Goal: Information Seeking & Learning: Learn about a topic

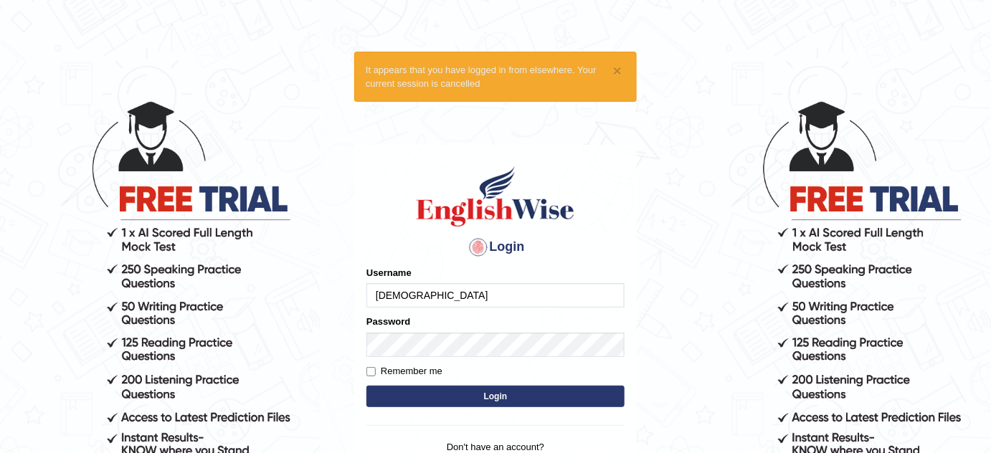
click at [476, 307] on input "Yeshwa" at bounding box center [495, 295] width 258 height 24
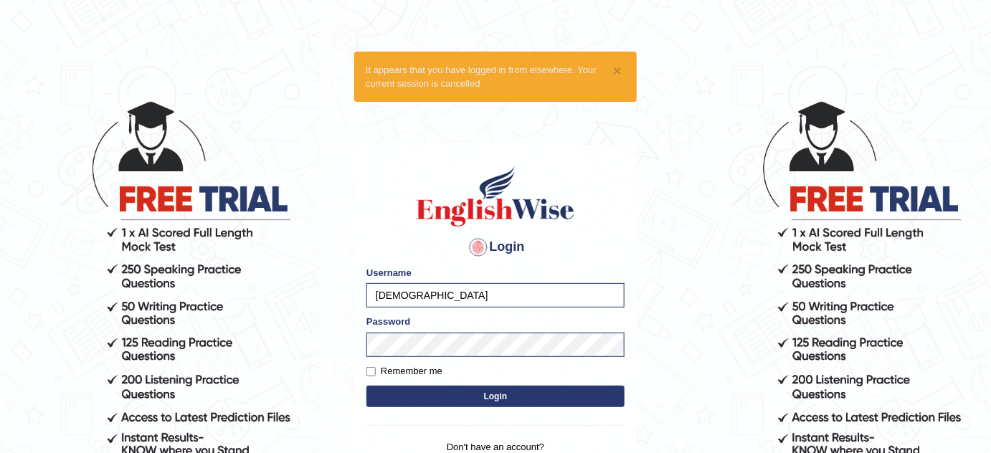
type input "PrathimaSingh99"
click at [506, 387] on button "Login" at bounding box center [495, 397] width 258 height 22
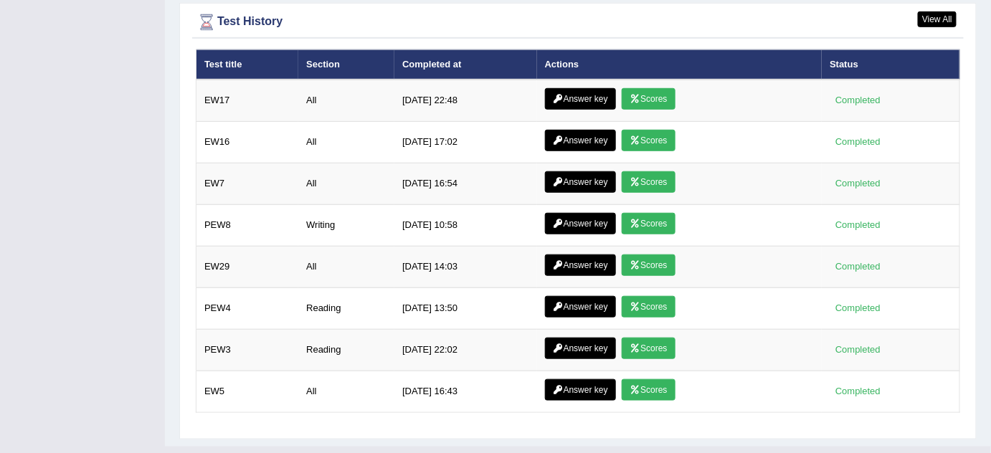
scroll to position [2101, 0]
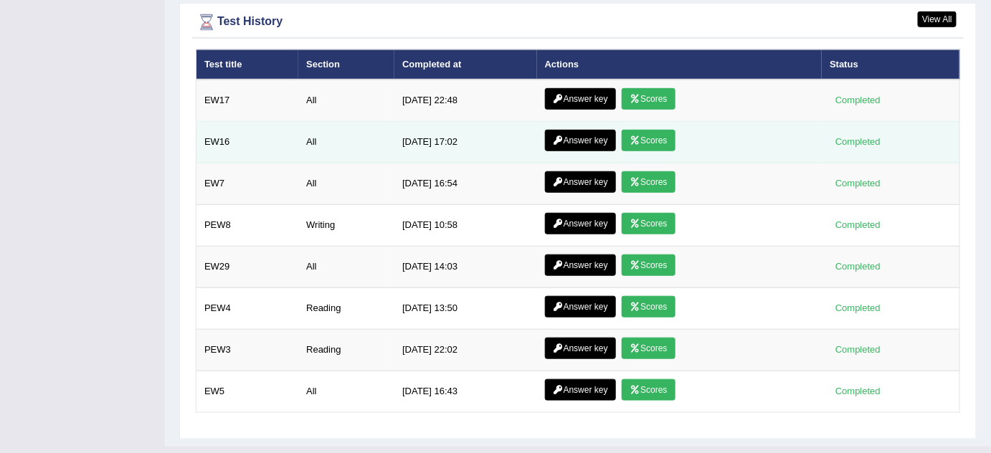
click at [582, 130] on link "Answer key" at bounding box center [580, 141] width 71 height 22
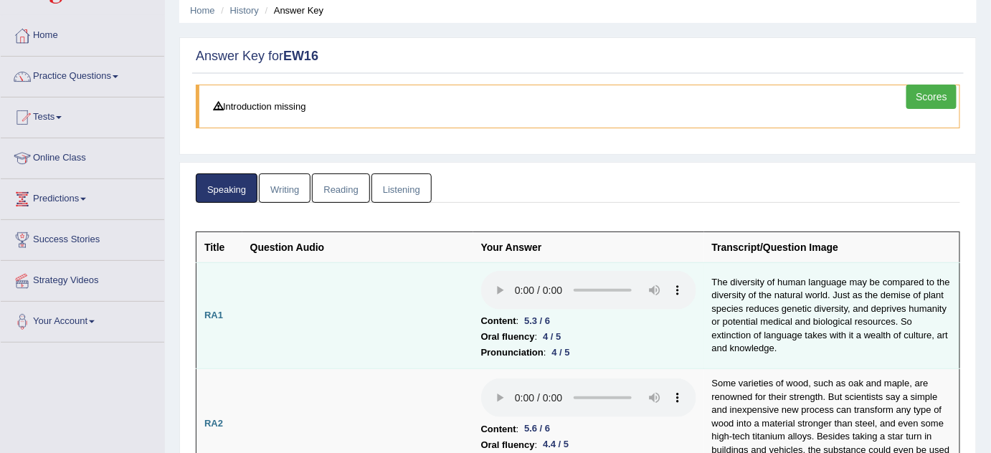
scroll to position [17, 0]
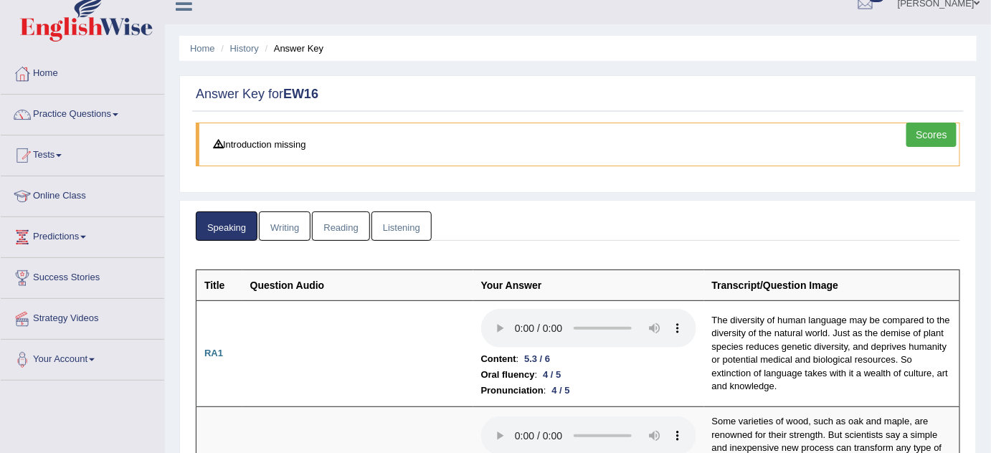
click at [281, 215] on link "Writing" at bounding box center [285, 226] width 52 height 29
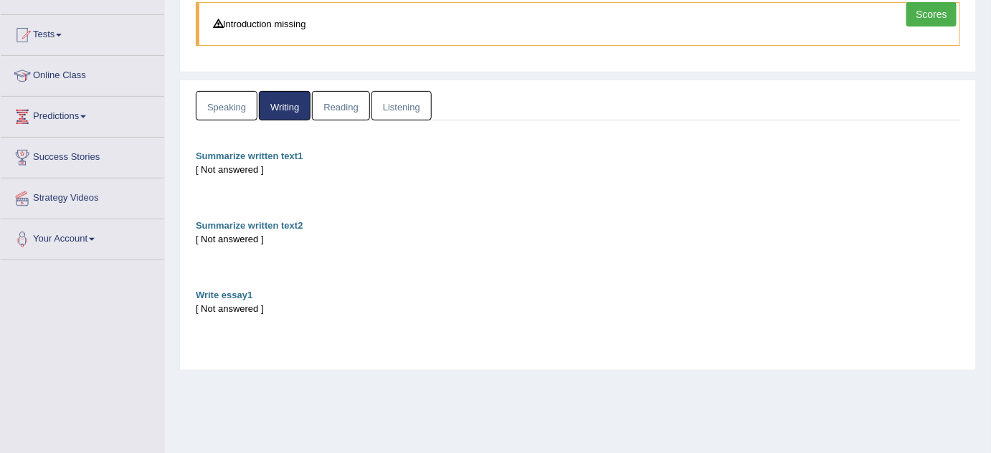
scroll to position [0, 0]
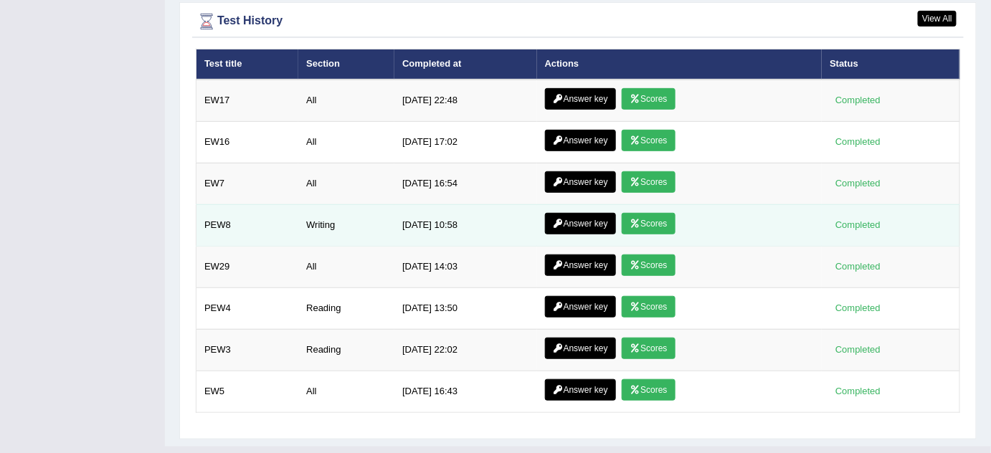
click at [563, 213] on link "Answer key" at bounding box center [580, 224] width 71 height 22
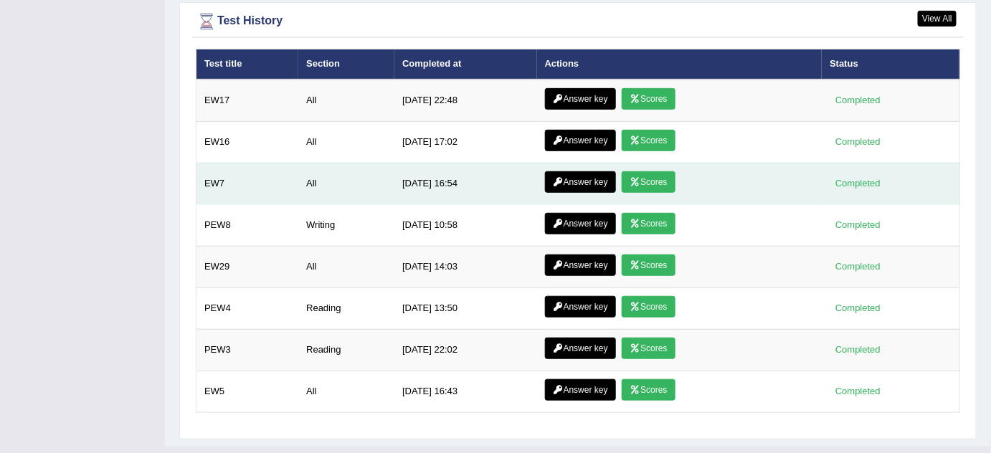
click at [572, 171] on link "Answer key" at bounding box center [580, 182] width 71 height 22
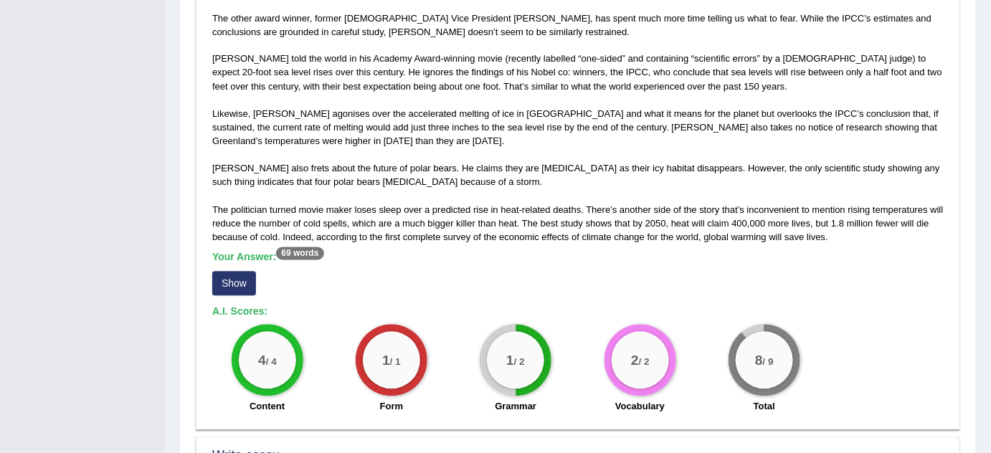
scroll to position [1274, 0]
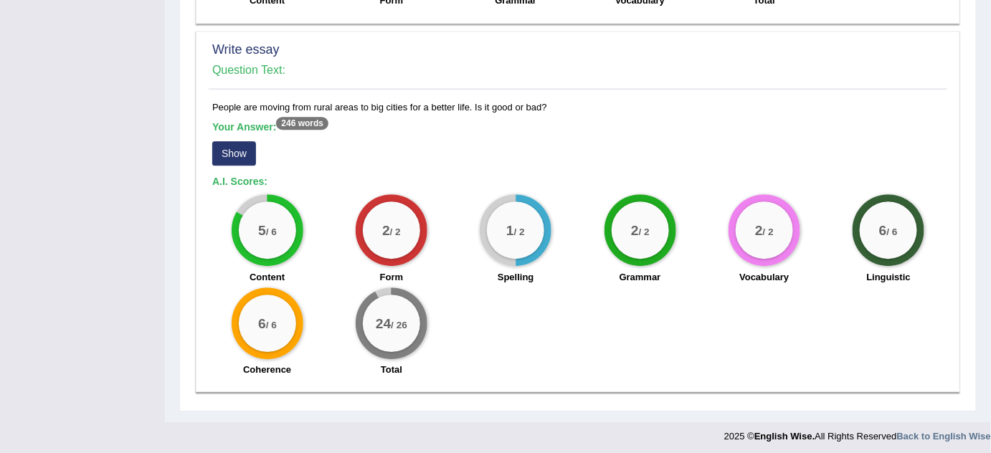
click at [232, 153] on button "Show" at bounding box center [234, 153] width 44 height 24
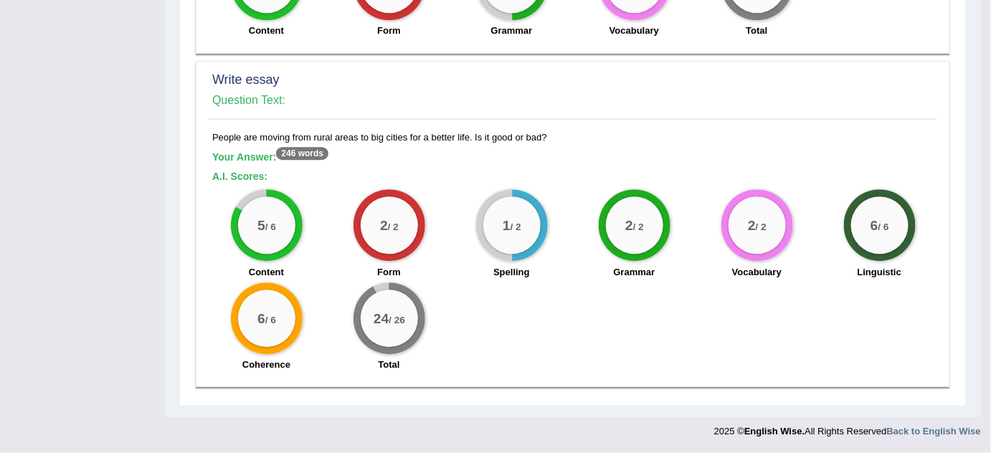
scroll to position [1239, 0]
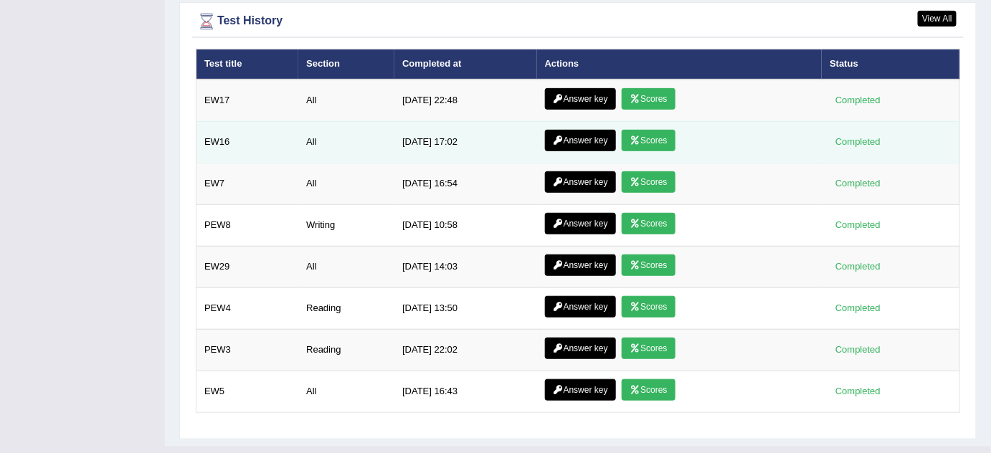
click at [575, 130] on link "Answer key" at bounding box center [580, 141] width 71 height 22
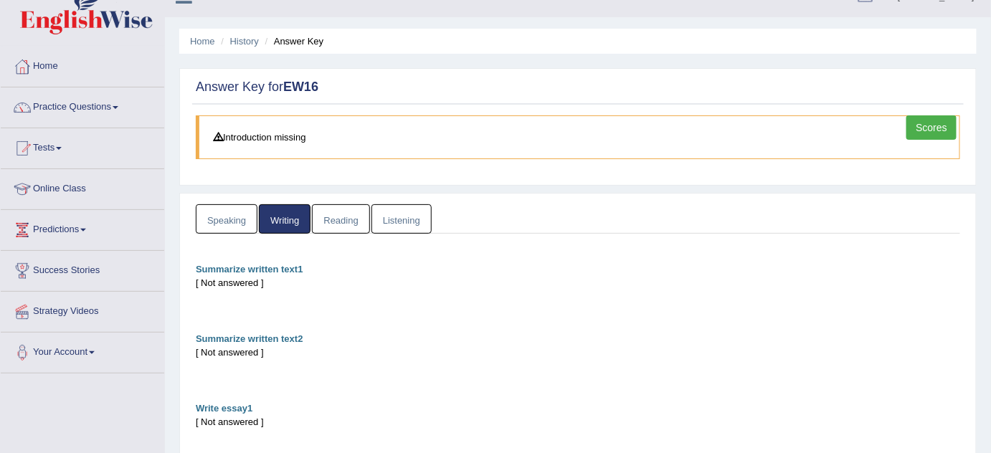
scroll to position [25, 0]
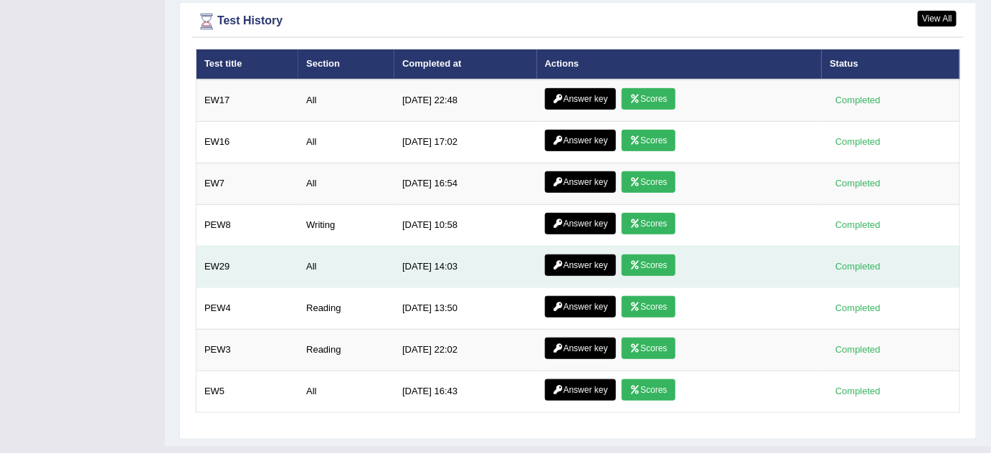
click at [565, 255] on link "Answer key" at bounding box center [580, 266] width 71 height 22
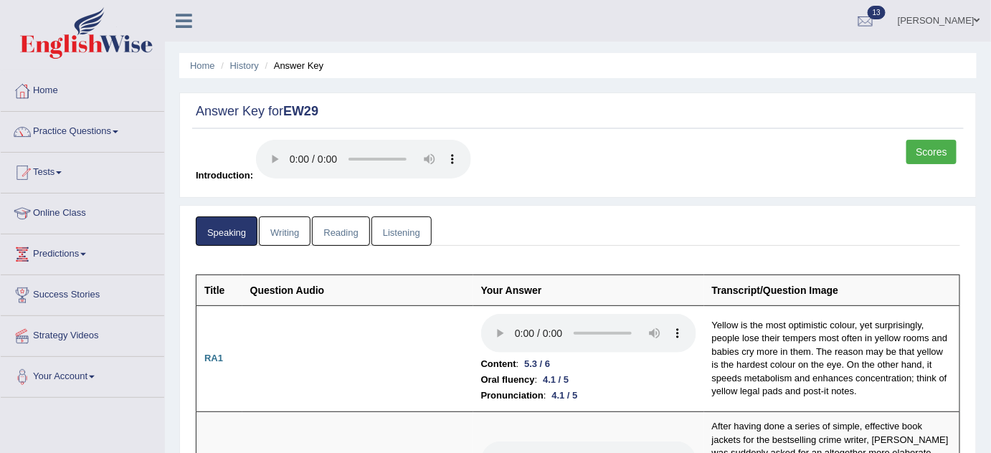
click at [283, 219] on link "Writing" at bounding box center [285, 231] width 52 height 29
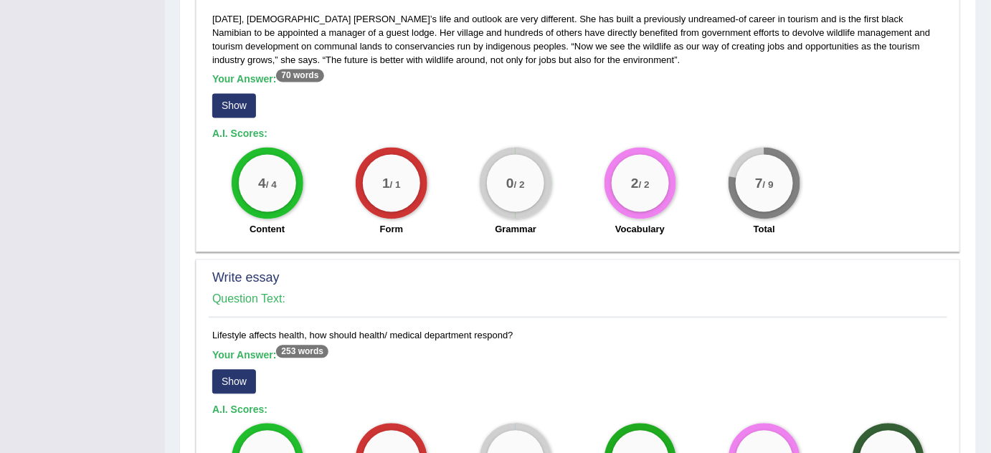
scroll to position [1071, 0]
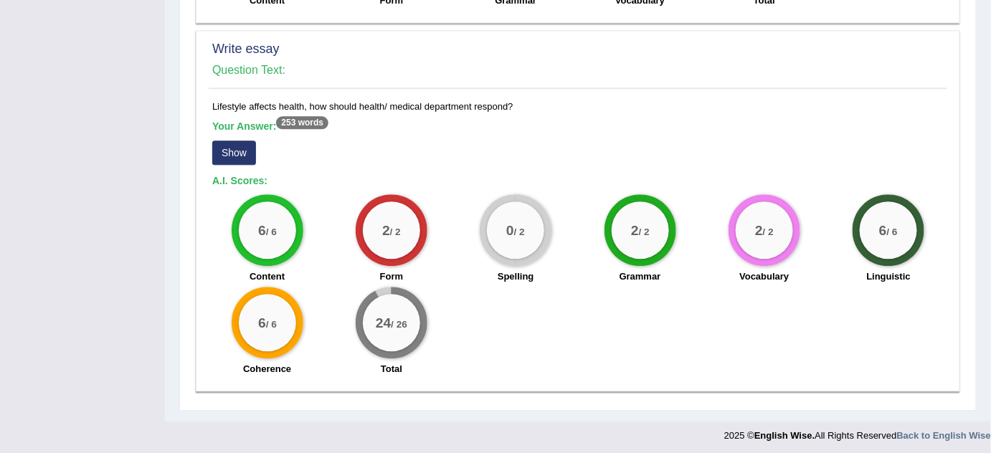
click at [231, 150] on button "Show" at bounding box center [234, 153] width 44 height 24
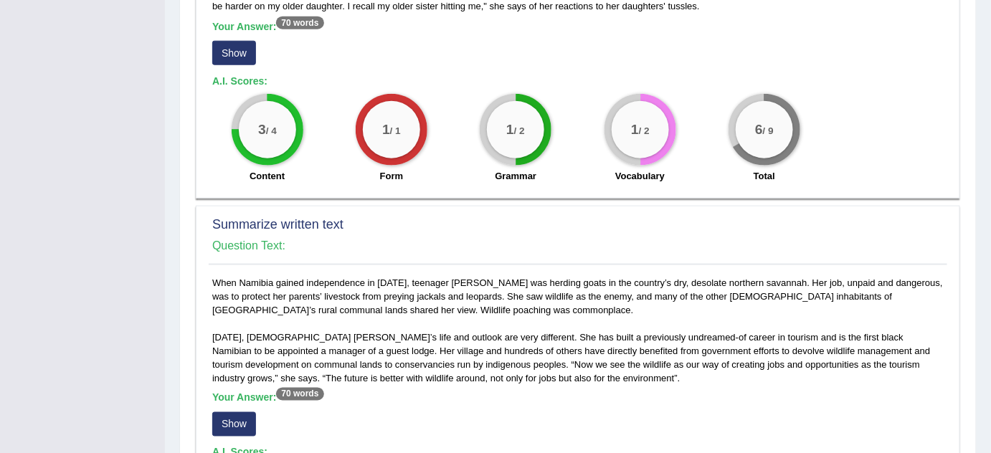
scroll to position [509, 0]
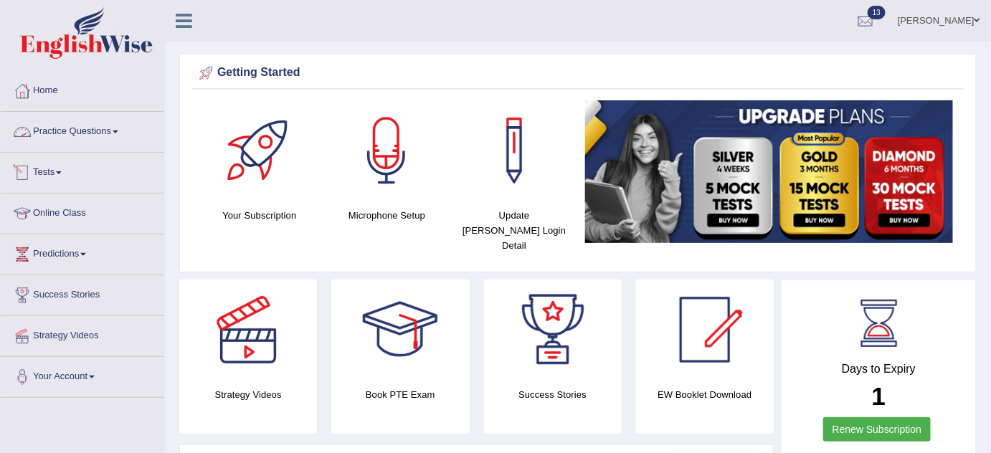
click at [105, 135] on link "Practice Questions" at bounding box center [83, 130] width 164 height 36
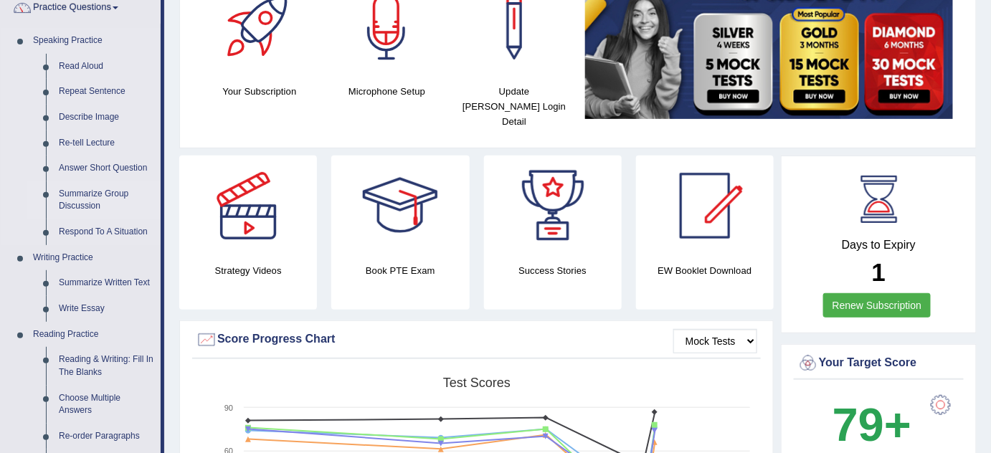
scroll to position [125, 0]
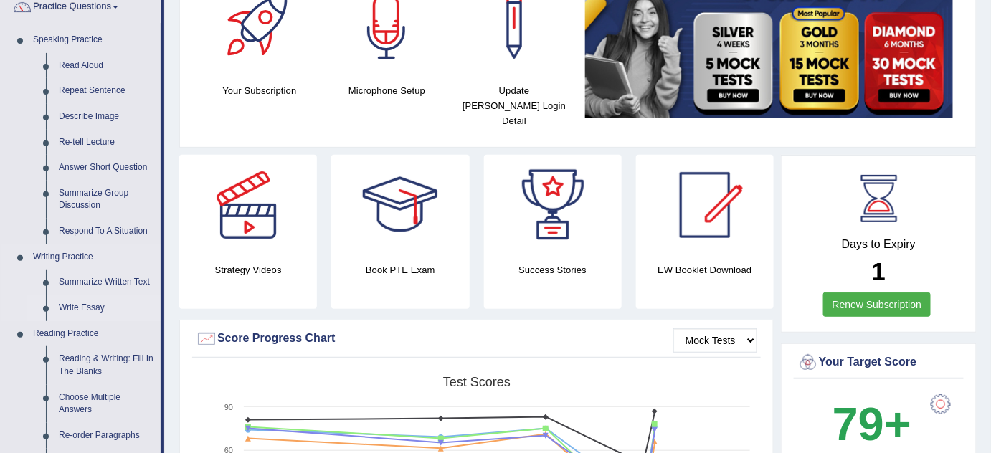
click at [95, 307] on link "Write Essay" at bounding box center [106, 308] width 108 height 26
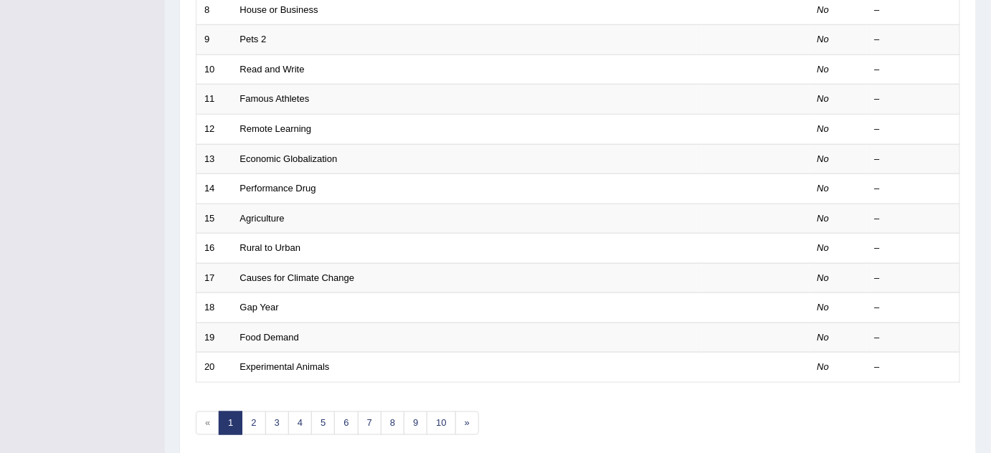
scroll to position [490, 0]
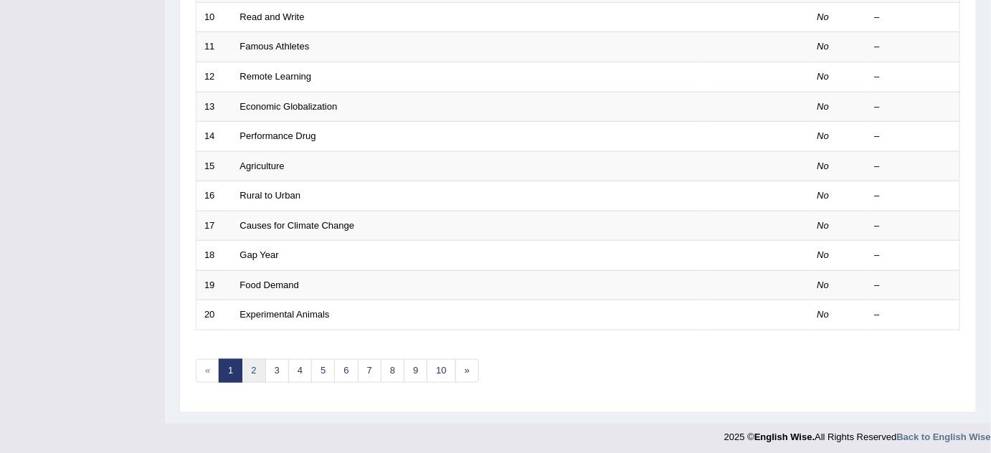
click at [247, 360] on link "2" at bounding box center [254, 371] width 24 height 24
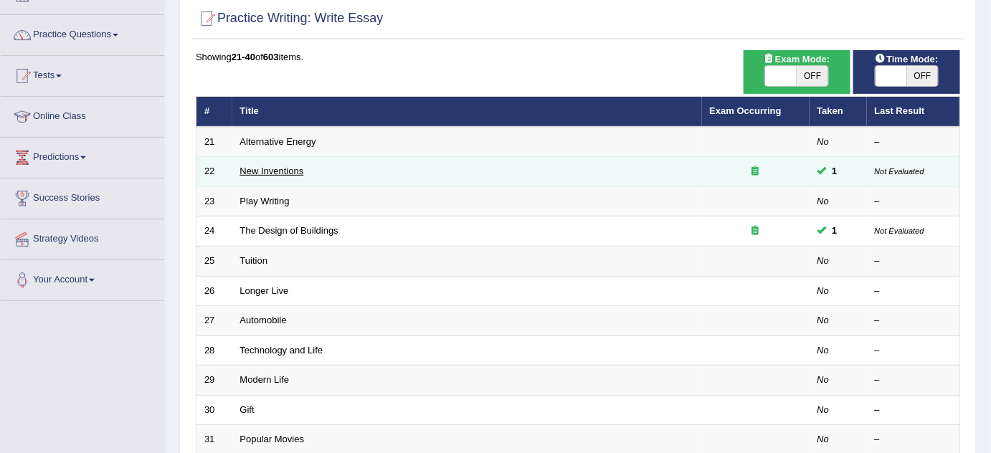
click at [288, 172] on link "New Inventions" at bounding box center [272, 171] width 64 height 11
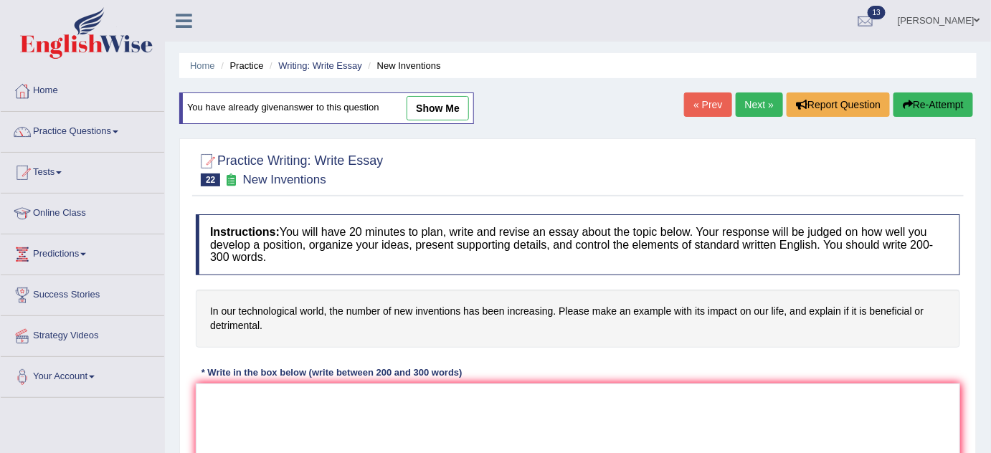
click at [444, 103] on link "show me" at bounding box center [438, 108] width 62 height 24
type textarea "There is a growing trend of technological inventions in our world and it has gr…"
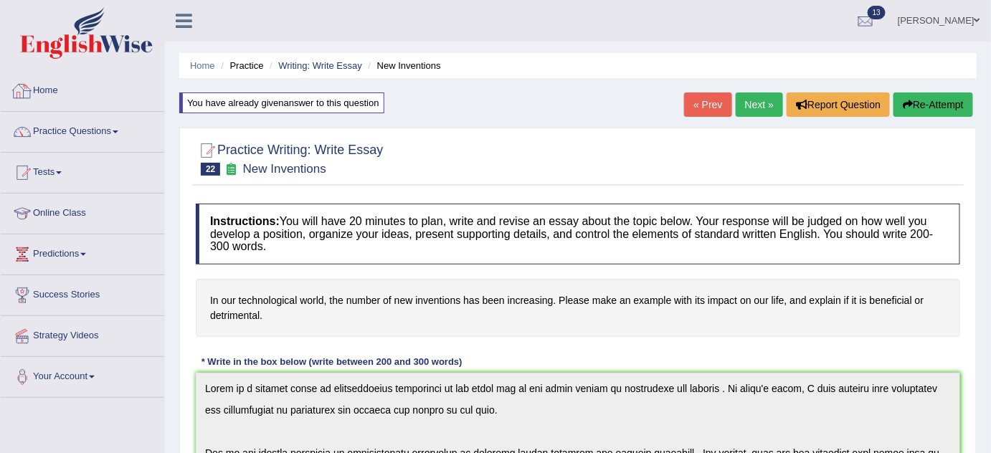
click at [62, 93] on link "Home" at bounding box center [83, 89] width 164 height 36
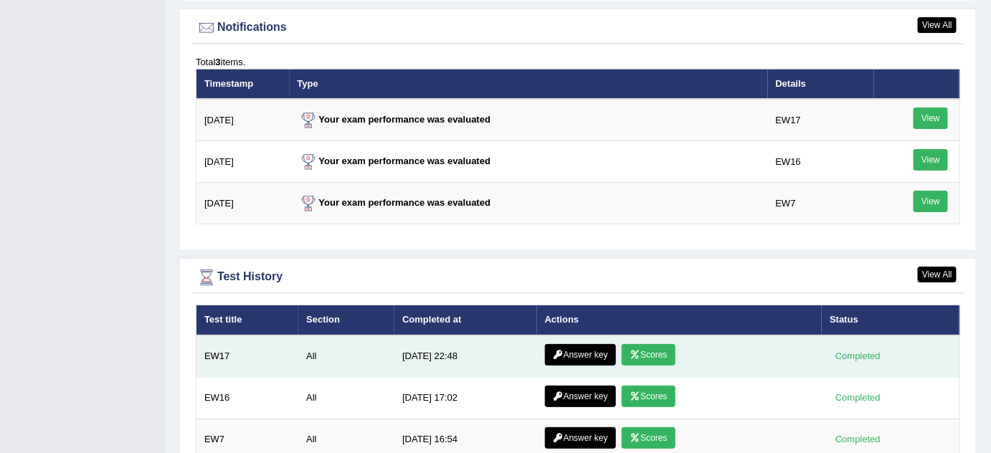
click at [566, 344] on link "Answer key" at bounding box center [580, 355] width 71 height 22
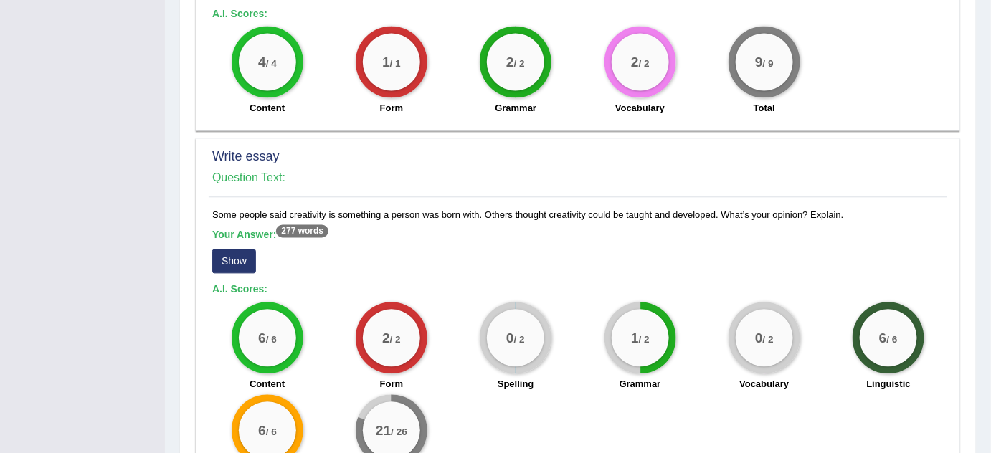
scroll to position [975, 0]
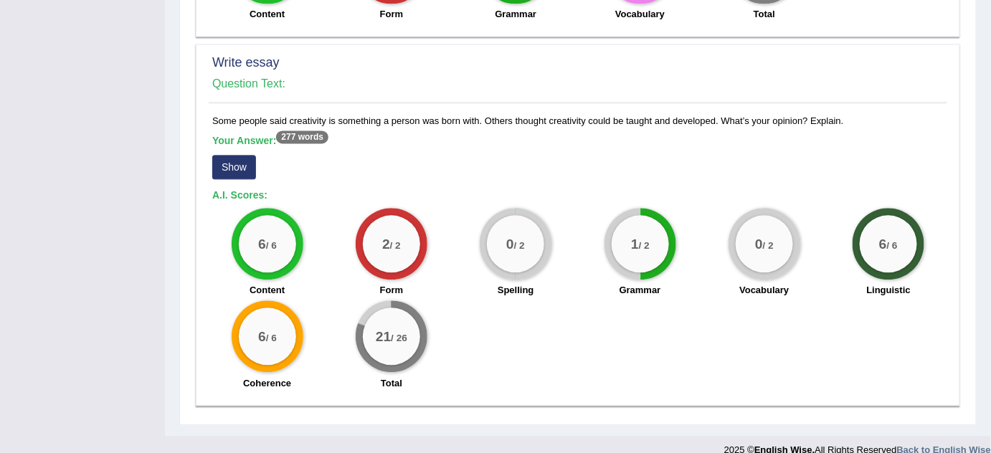
click at [231, 155] on button "Show" at bounding box center [234, 167] width 44 height 24
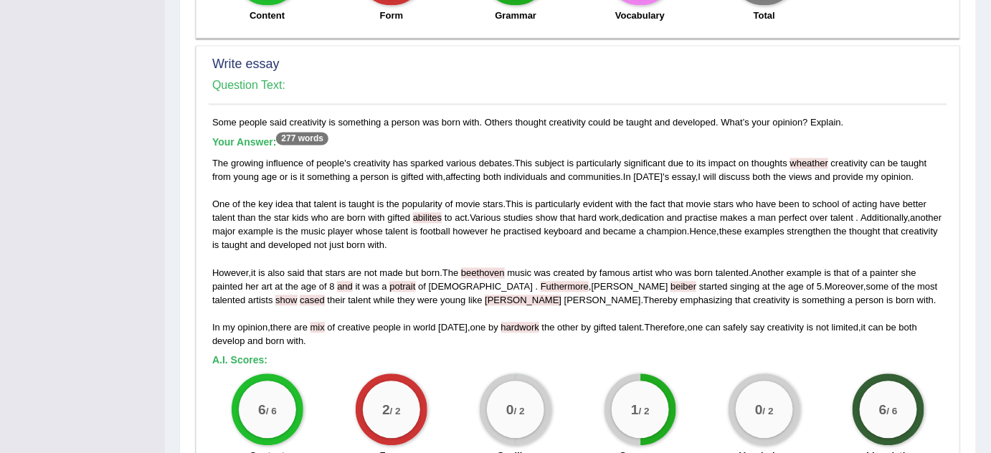
scroll to position [972, 0]
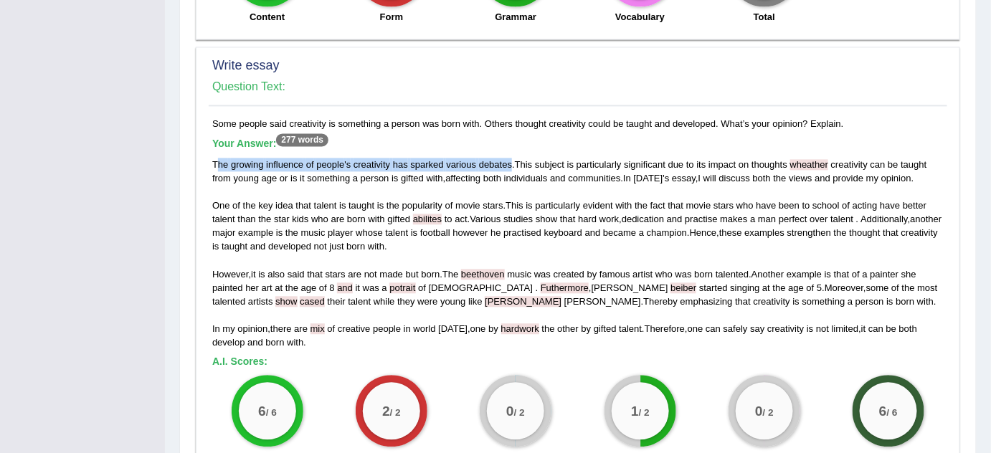
drag, startPoint x: 511, startPoint y: 146, endPoint x: 218, endPoint y: 150, distance: 292.6
click at [218, 158] on div "The growing influence of people ' s creativity has sparked various debates . Th…" at bounding box center [578, 254] width 732 height 192
click at [755, 159] on span "thoughts" at bounding box center [770, 164] width 36 height 11
drag, startPoint x: 766, startPoint y: 145, endPoint x: 753, endPoint y: 142, distance: 13.2
click at [753, 159] on span "thoughts" at bounding box center [770, 164] width 36 height 11
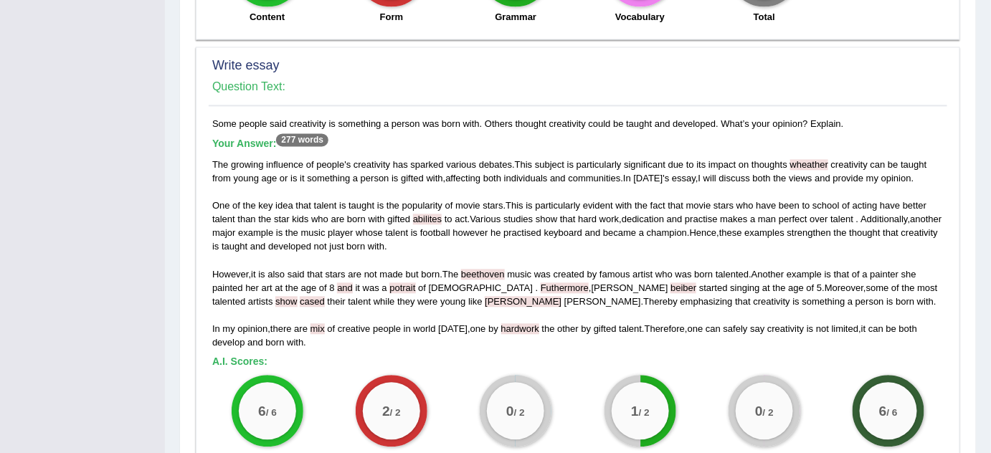
click at [686, 171] on div "The growing influence of people ' s creativity has sparked various debates . Th…" at bounding box center [578, 254] width 732 height 192
drag, startPoint x: 214, startPoint y: 185, endPoint x: 291, endPoint y: 189, distance: 77.6
click at [291, 189] on div "The growing influence of people ' s creativity has sparked various debates . Th…" at bounding box center [578, 254] width 732 height 192
drag, startPoint x: 316, startPoint y: 188, endPoint x: 502, endPoint y: 183, distance: 186.5
click at [502, 183] on div "The growing influence of people ' s creativity has sparked various debates . Th…" at bounding box center [578, 254] width 732 height 192
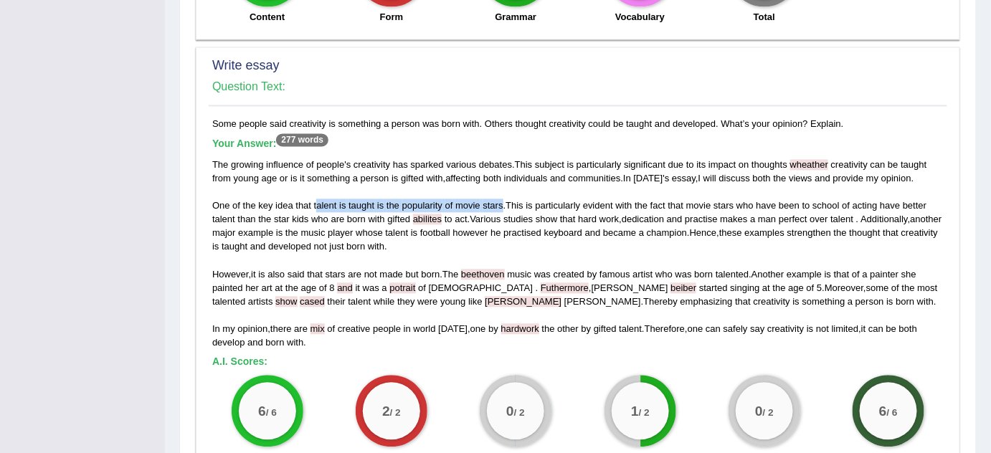
click at [502, 200] on span "stars" at bounding box center [493, 205] width 20 height 11
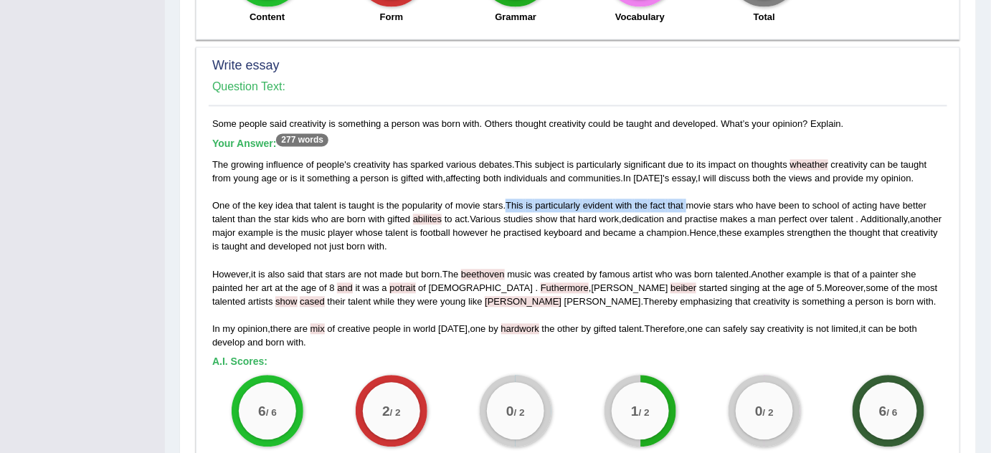
drag, startPoint x: 506, startPoint y: 183, endPoint x: 688, endPoint y: 181, distance: 182.2
click at [688, 181] on div "The growing influence of people ' s creativity has sparked various debates . Th…" at bounding box center [578, 254] width 732 height 192
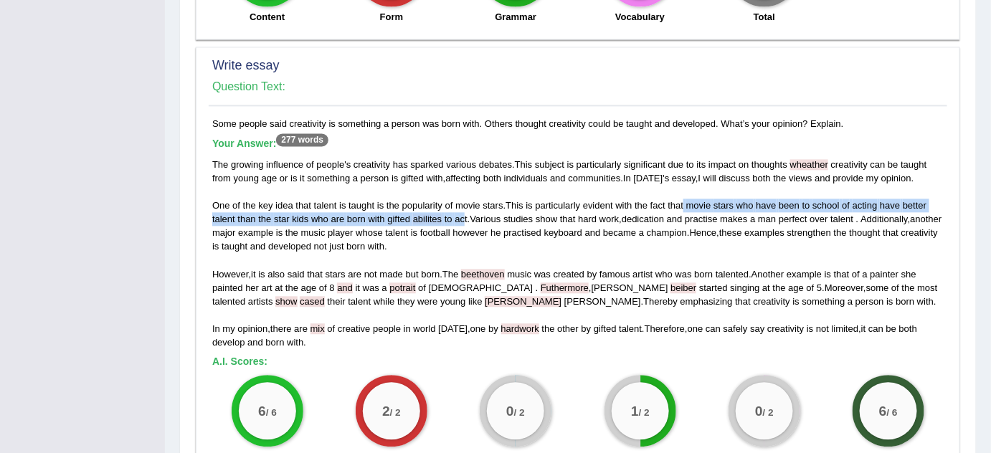
drag, startPoint x: 684, startPoint y: 184, endPoint x: 465, endPoint y: 198, distance: 219.9
click at [465, 198] on div "The growing influence of people ' s creativity has sparked various debates . Th…" at bounding box center [578, 254] width 732 height 192
click at [465, 214] on span "act" at bounding box center [461, 219] width 12 height 11
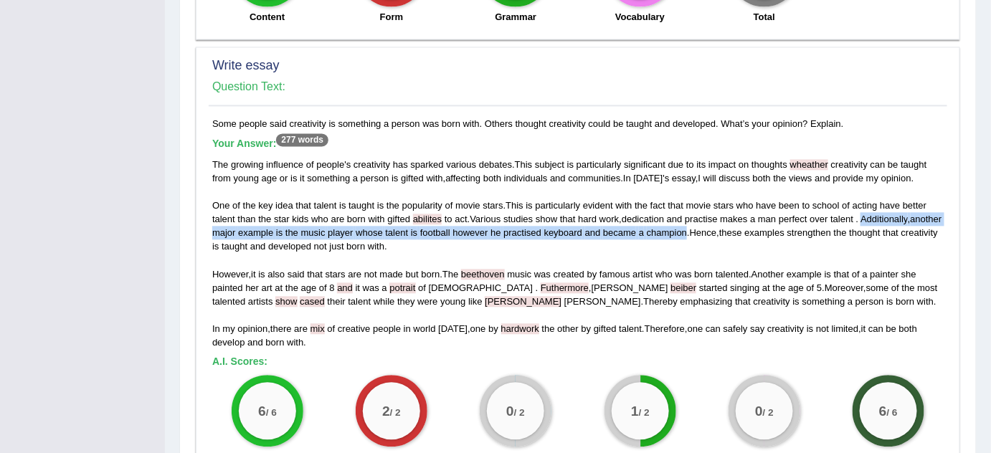
drag, startPoint x: 719, startPoint y: 216, endPoint x: 866, endPoint y: 197, distance: 148.9
click at [866, 197] on div "The growing influence of people ' s creativity has sparked various debates . Th…" at bounding box center [578, 254] width 732 height 192
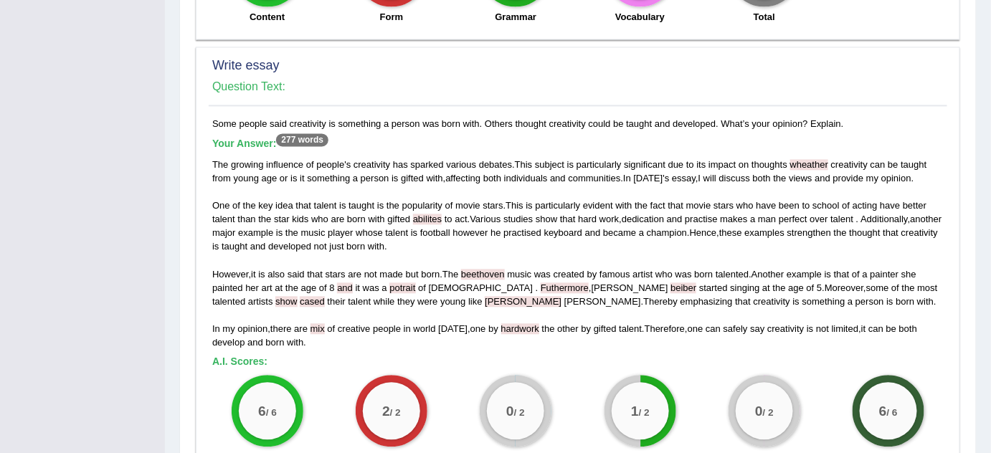
click at [786, 231] on div "The growing influence of people ' s creativity has sparked various debates . Th…" at bounding box center [578, 254] width 732 height 192
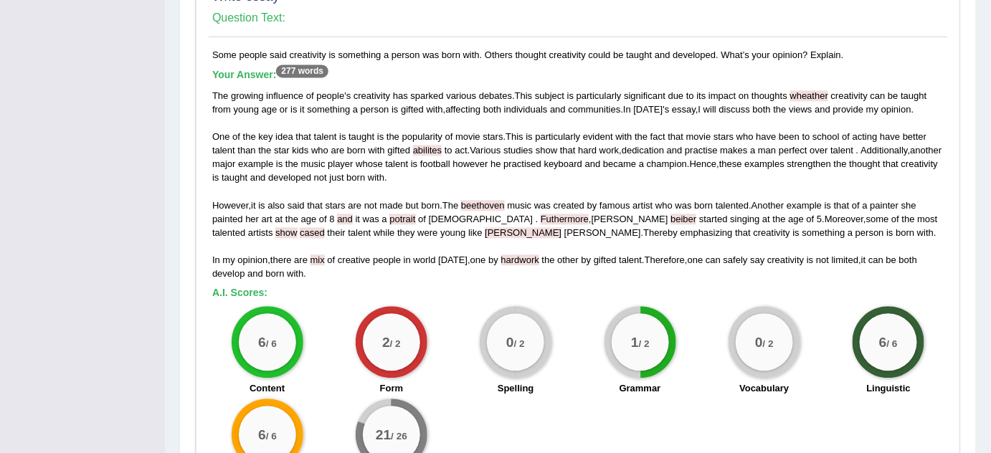
scroll to position [1041, 0]
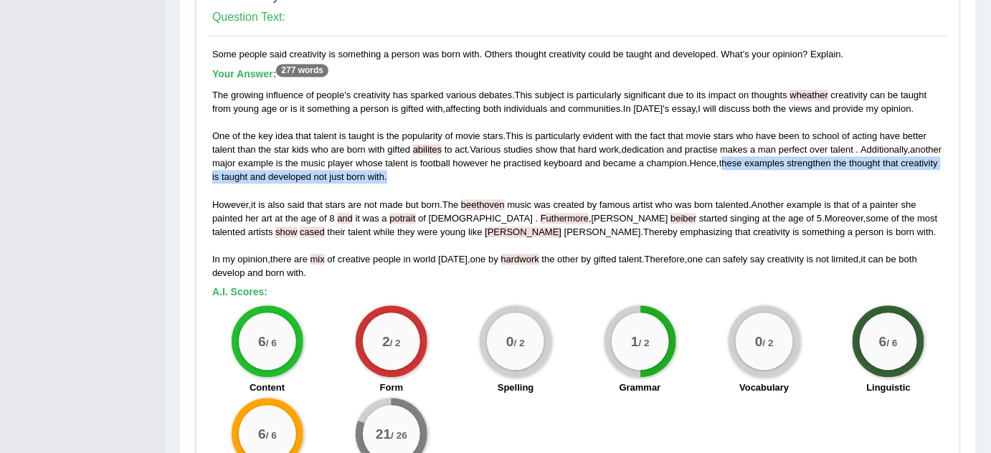
drag, startPoint x: 759, startPoint y: 145, endPoint x: 450, endPoint y: 160, distance: 308.8
click at [450, 160] on div "The growing influence of people ' s creativity has sparked various debates . Th…" at bounding box center [578, 184] width 732 height 192
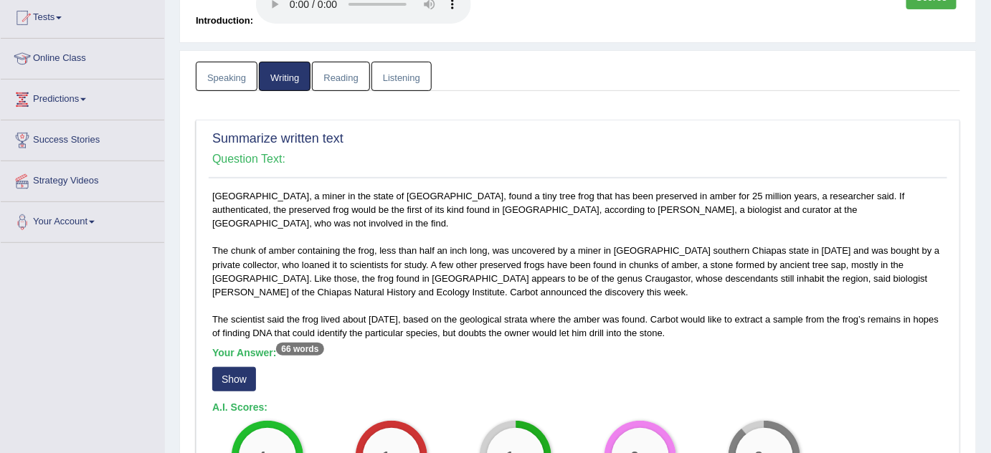
scroll to position [0, 0]
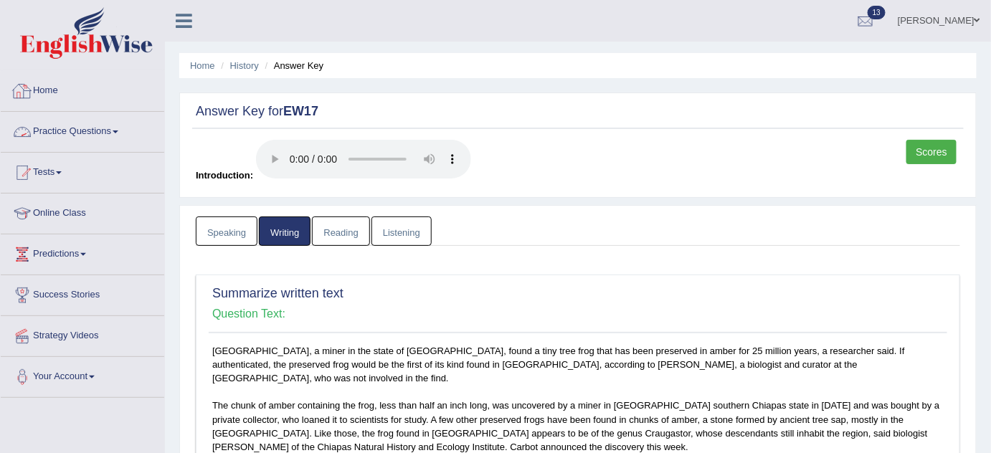
click at [115, 131] on link "Practice Questions" at bounding box center [83, 130] width 164 height 36
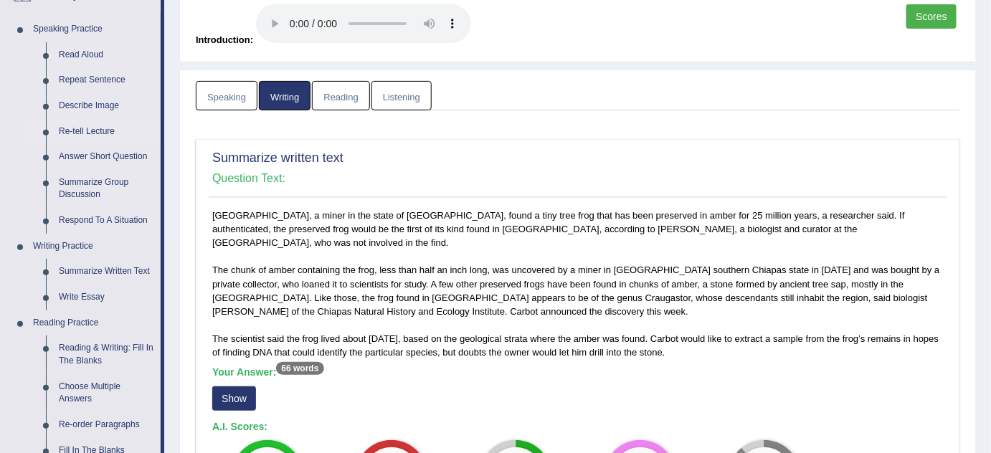
scroll to position [136, 0]
click at [98, 289] on link "Write Essay" at bounding box center [106, 298] width 108 height 26
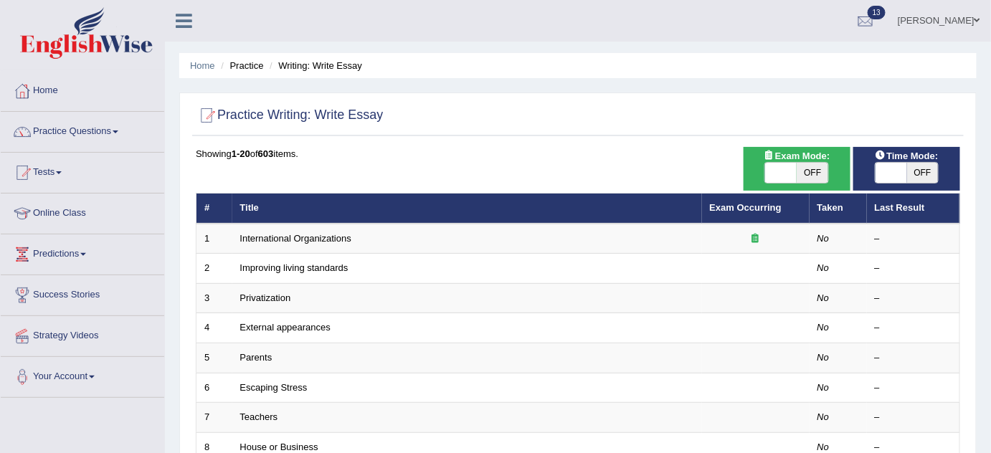
click at [330, 239] on link "International Organizations" at bounding box center [295, 238] width 111 height 11
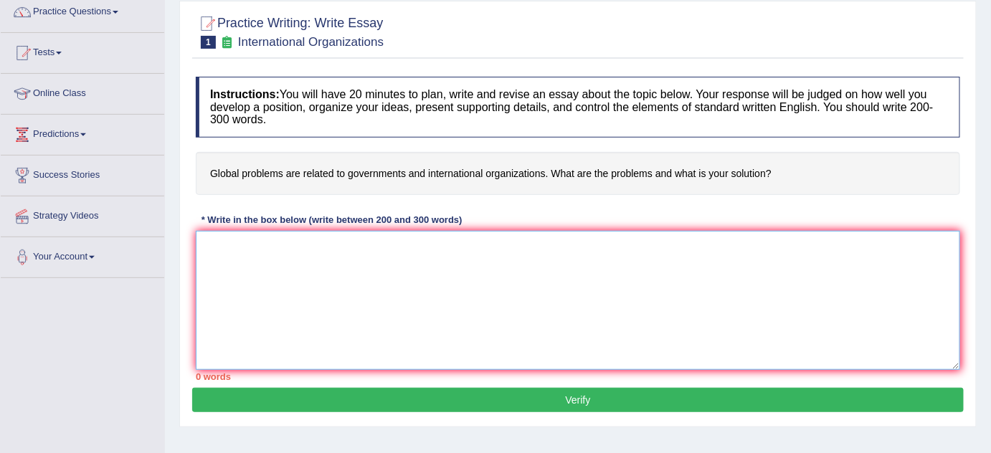
click at [430, 311] on textarea at bounding box center [578, 300] width 765 height 139
paste textarea "Moreover, an additional (benefit / cause / problem) of (essay topic) is its abi…"
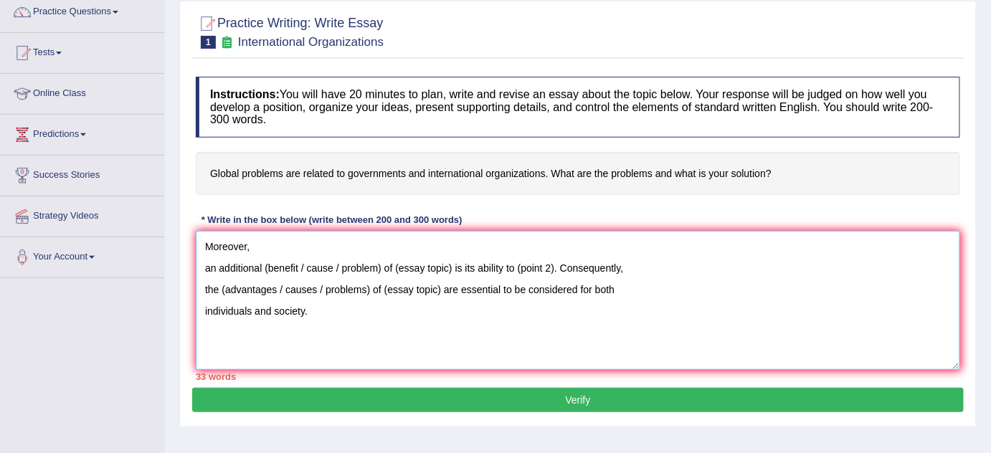
click at [205, 267] on textarea "Moreover, an additional (benefit / cause / problem) of (essay topic) is its abi…" at bounding box center [578, 300] width 765 height 139
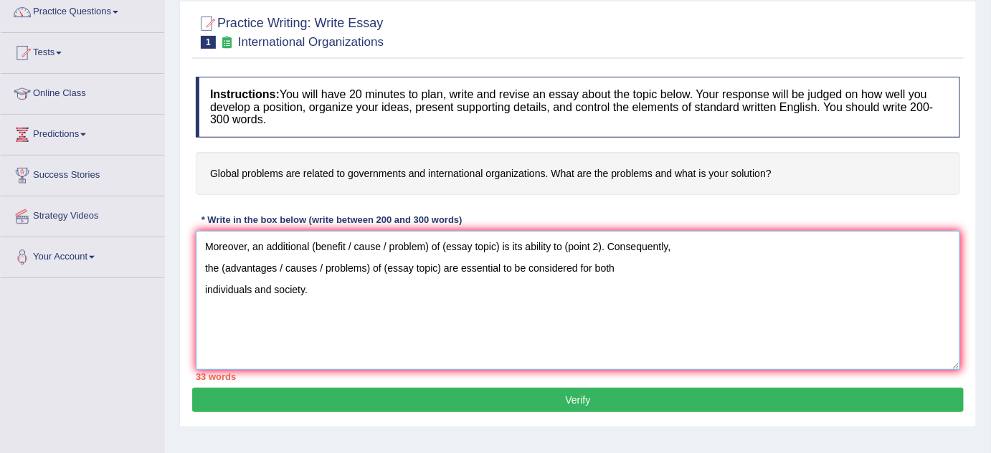
click at [314, 246] on textarea "Moreover, an additional (benefit / cause / problem) of (essay topic) is its abi…" at bounding box center [578, 300] width 765 height 139
drag, startPoint x: 344, startPoint y: 241, endPoint x: 426, endPoint y: 254, distance: 82.8
click at [426, 254] on textarea "Moreover, an additional benefit / cause / problem) of (essay topic) is its abil…" at bounding box center [578, 300] width 765 height 139
drag, startPoint x: 357, startPoint y: 245, endPoint x: 417, endPoint y: 255, distance: 60.5
click at [417, 255] on textarea "Moreover, an additional benefit of (essay topic) is its ability to (point 2). C…" at bounding box center [578, 300] width 765 height 139
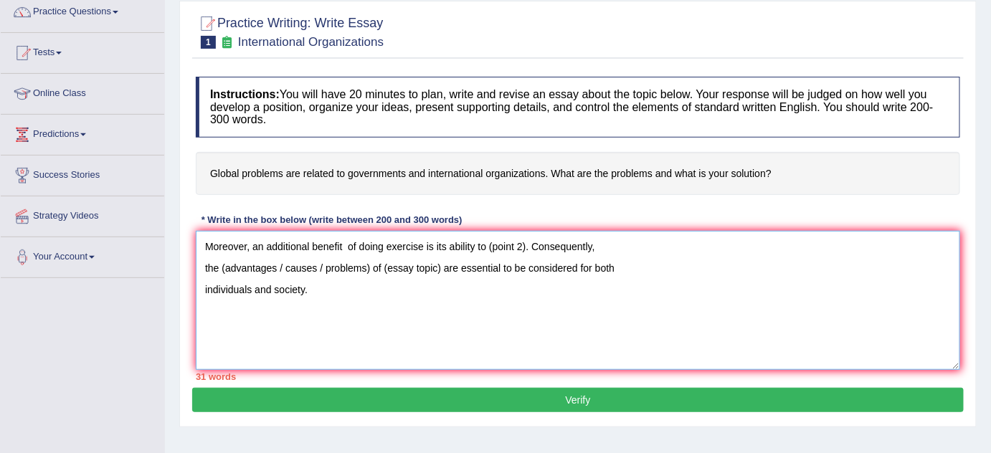
drag, startPoint x: 486, startPoint y: 243, endPoint x: 524, endPoint y: 247, distance: 38.9
click at [524, 247] on textarea "Moreover, an additional benefit of doing exercise is its ability to (point 2). …" at bounding box center [578, 300] width 765 height 139
click at [197, 264] on textarea "Moreover, an additional benefit of doing exercise is its ability to keep the pe…" at bounding box center [578, 300] width 765 height 139
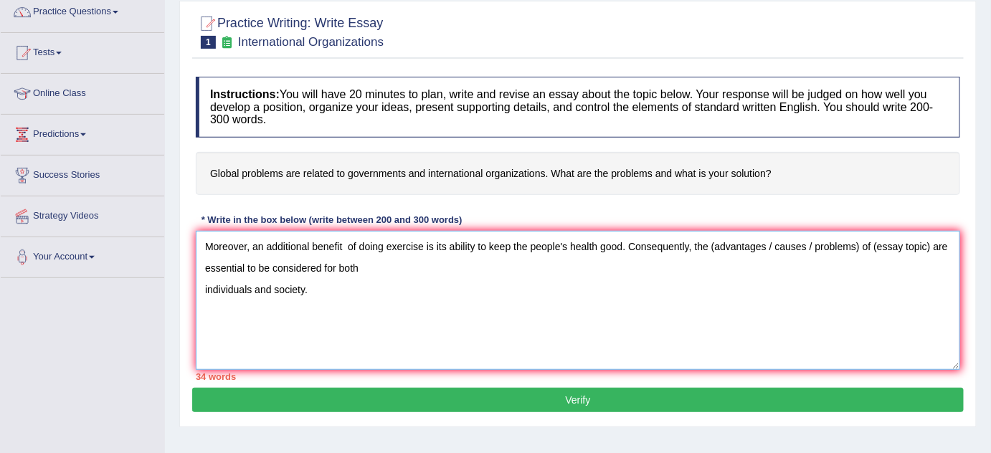
click at [206, 284] on textarea "Moreover, an additional benefit of doing exercise is its ability to keep the pe…" at bounding box center [578, 300] width 765 height 139
drag, startPoint x: 692, startPoint y: 242, endPoint x: 702, endPoint y: 278, distance: 37.2
click at [702, 278] on textarea "Moreover, an additional benefit of doing exercise is its ability to keep the pe…" at bounding box center [578, 300] width 765 height 139
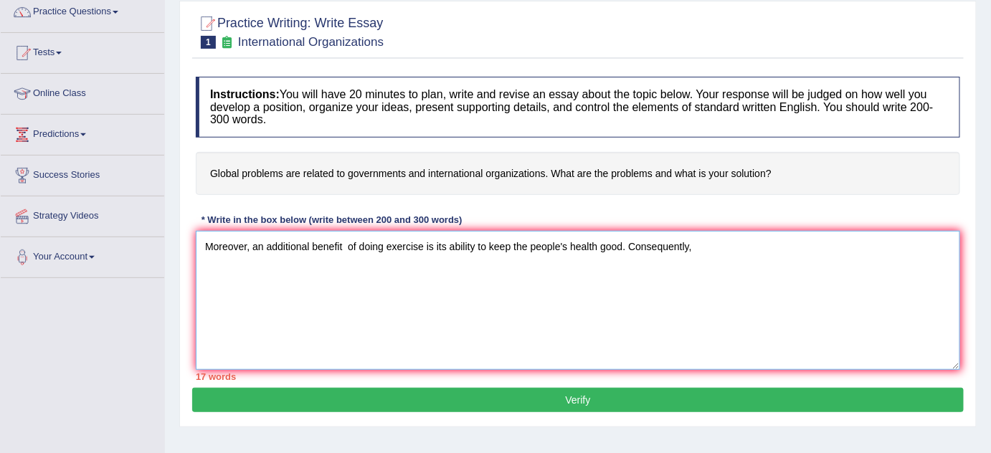
click at [399, 306] on textarea "Moreover, an additional benefit of doing exercise is its ability to keep the pe…" at bounding box center [578, 300] width 765 height 139
click at [709, 254] on textarea "Moreover, an additional benefit of doing exercise is its ability to keep the pe…" at bounding box center [578, 300] width 765 height 139
paste textarea "the (advantages / causes / problems) of (essay topic) are essential to be consi…"
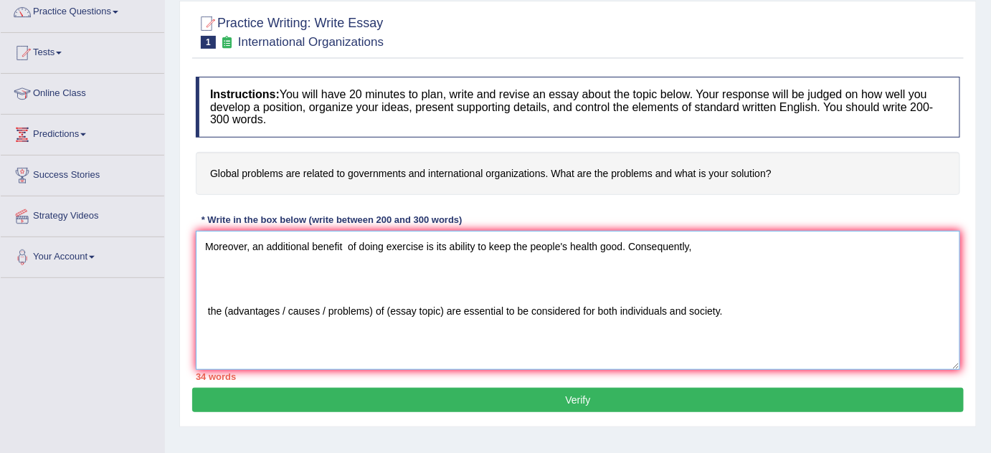
click at [699, 247] on textarea "Moreover, an additional benefit of doing exercise is its ability to keep the pe…" at bounding box center [578, 300] width 765 height 139
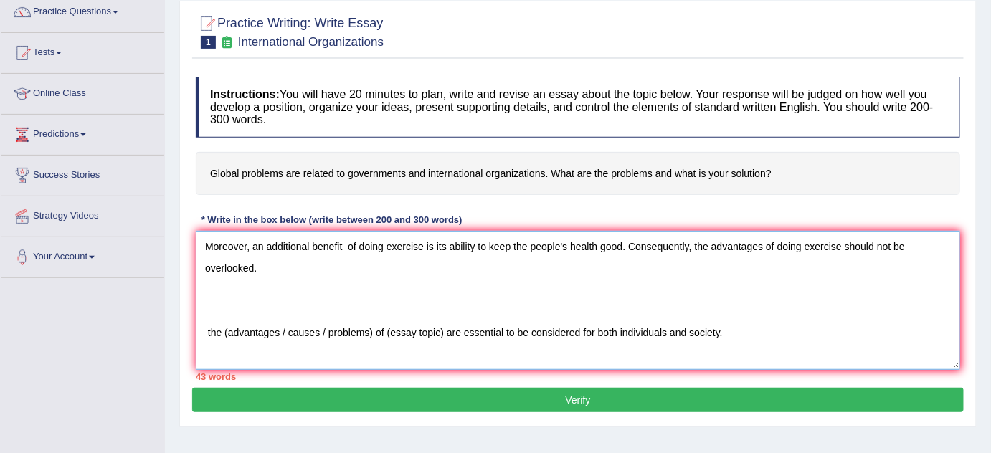
drag, startPoint x: 629, startPoint y: 244, endPoint x: 628, endPoint y: 263, distance: 19.4
click at [628, 263] on textarea "Moreover, an additional benefit of doing exercise is its ability to keep the pe…" at bounding box center [578, 300] width 765 height 139
click at [262, 271] on textarea "Moreover, an additional benefit of doing exercise is its ability to keep the pe…" at bounding box center [578, 300] width 765 height 139
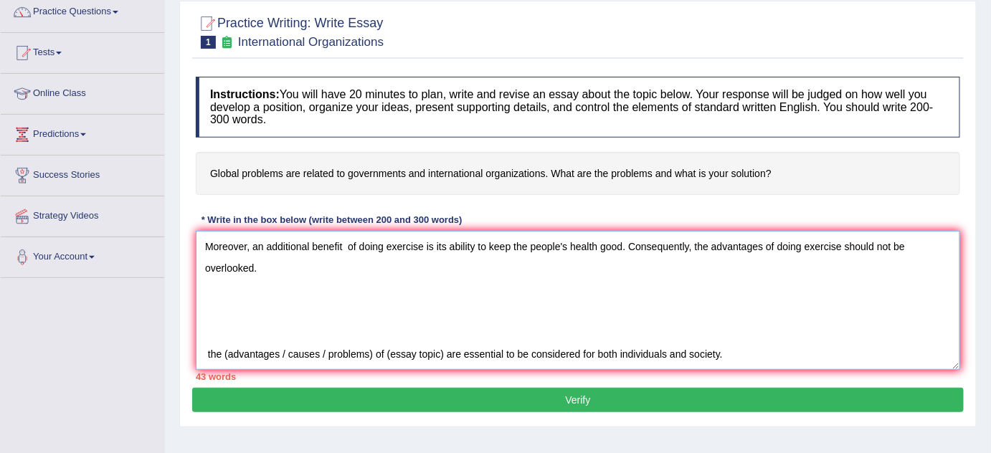
paste textarea "Consequently, the advantages of doing exercise should not be overlooked."
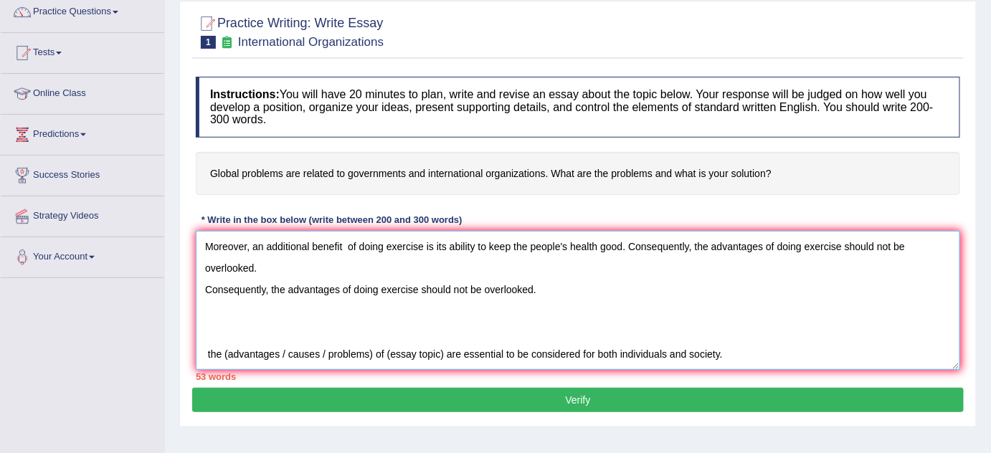
drag, startPoint x: 271, startPoint y: 288, endPoint x: 549, endPoint y: 300, distance: 277.8
click at [549, 300] on textarea "Moreover, an additional benefit of doing exercise is its ability to keep the pe…" at bounding box center [578, 300] width 765 height 139
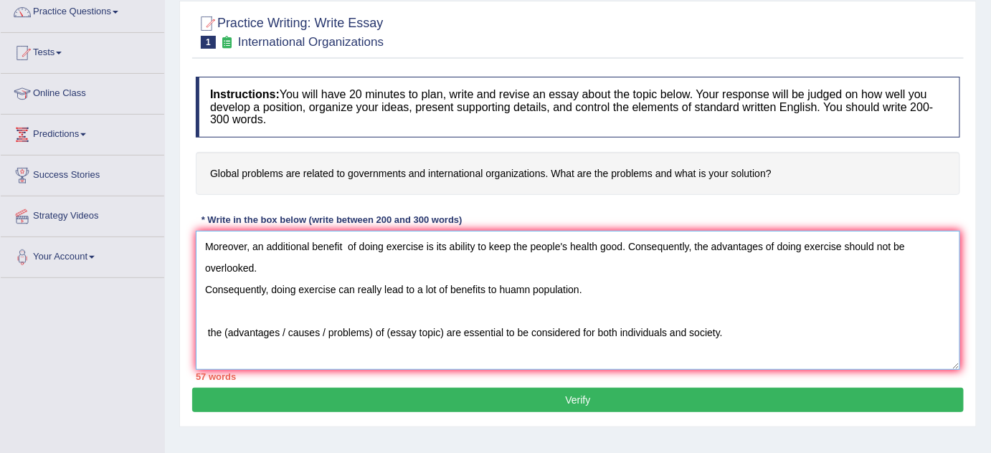
drag, startPoint x: 270, startPoint y: 288, endPoint x: 624, endPoint y: 283, distance: 354.3
click at [624, 283] on textarea "Moreover, an additional benefit of doing exercise is its ability to keep the pe…" at bounding box center [578, 300] width 765 height 139
click at [298, 290] on textarea "Moreover, an additional benefit of doing exercise is its ability to keep the pe…" at bounding box center [578, 300] width 765 height 139
drag, startPoint x: 339, startPoint y: 284, endPoint x: 674, endPoint y: 275, distance: 335.8
click at [674, 275] on textarea "Moreover, an additional benefit of doing exercise is its ability to keep the pe…" at bounding box center [578, 300] width 765 height 139
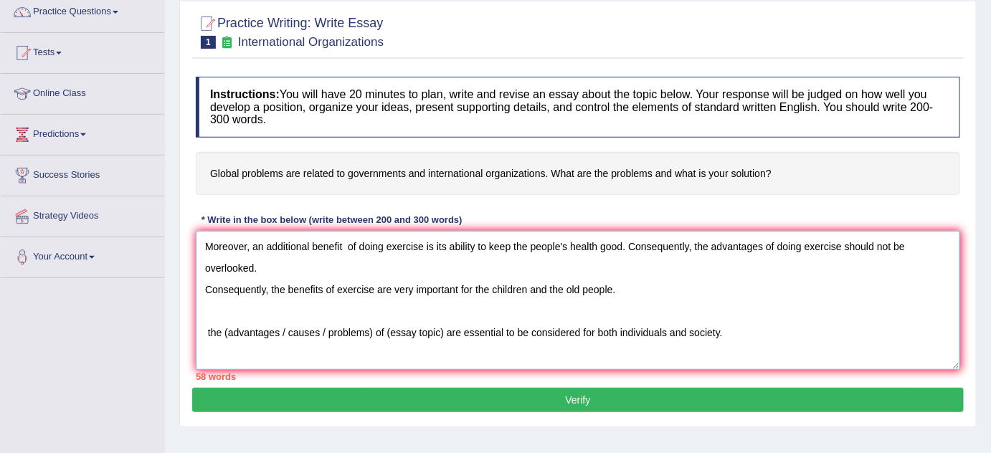
click at [572, 295] on textarea "Moreover, an additional benefit of doing exercise is its ability to keep the pe…" at bounding box center [578, 300] width 765 height 139
drag, startPoint x: 336, startPoint y: 285, endPoint x: 610, endPoint y: 292, distance: 274.1
click at [610, 292] on textarea "Moreover, an additional benefit of doing exercise is its ability to keep the pe…" at bounding box center [578, 300] width 765 height 139
type textarea "Moreover, an additional benefit of doing exercise is its ability to keep the pe…"
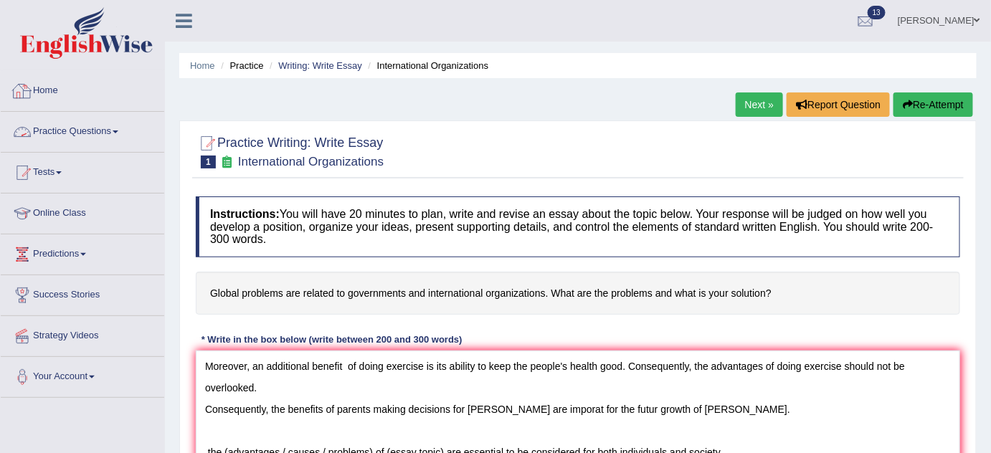
click at [118, 133] on link "Practice Questions" at bounding box center [83, 130] width 164 height 36
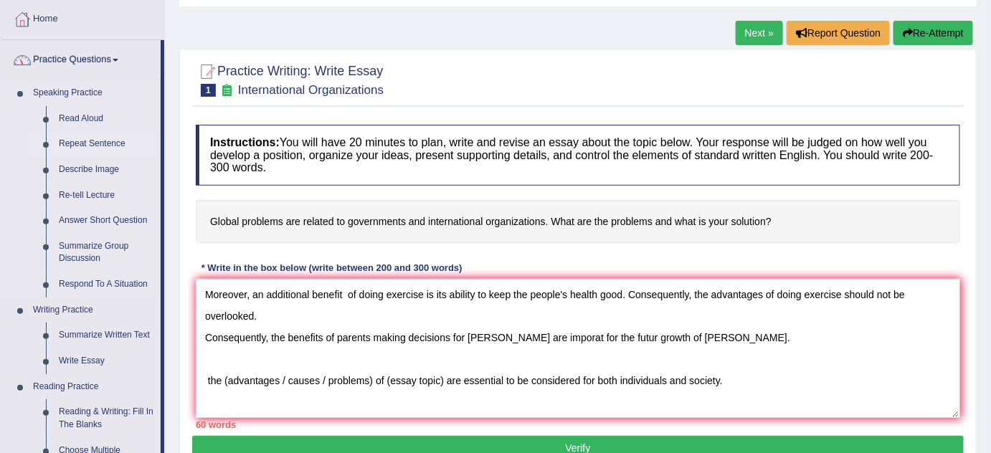
scroll to position [59, 0]
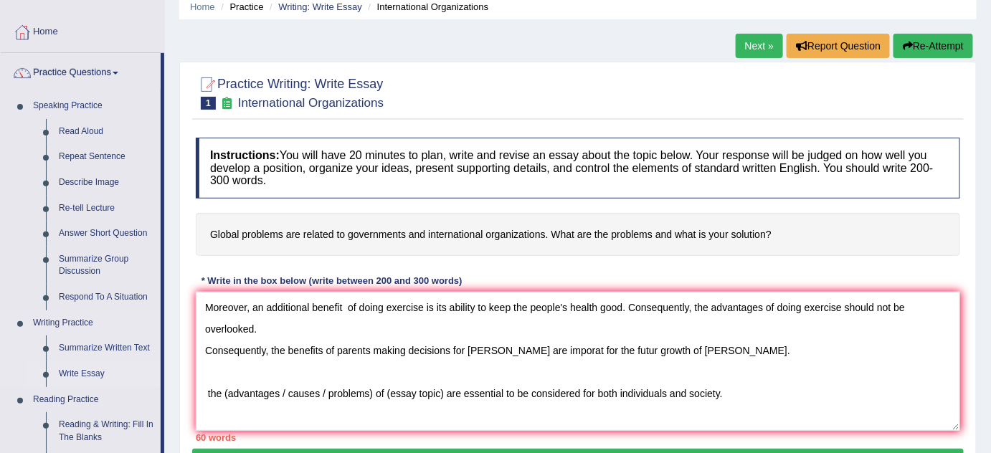
click at [95, 370] on link "Write Essay" at bounding box center [106, 374] width 108 height 26
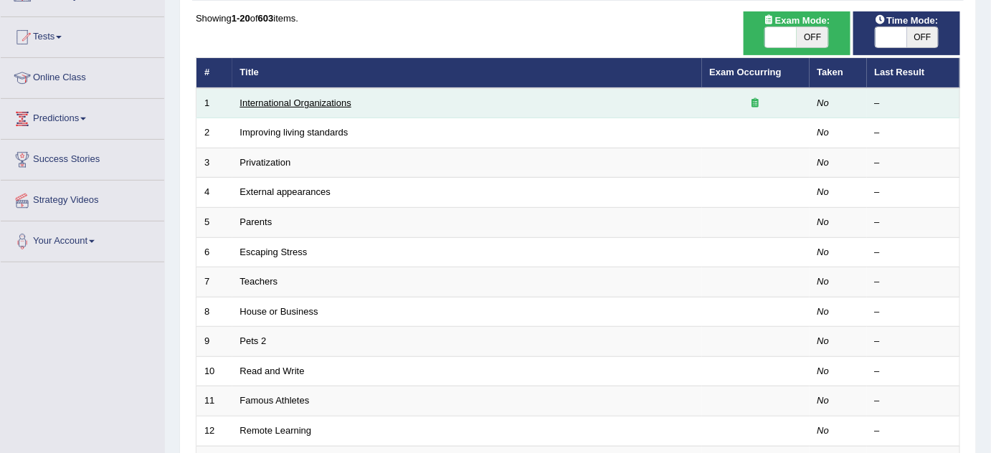
click at [344, 99] on link "International Organizations" at bounding box center [295, 103] width 111 height 11
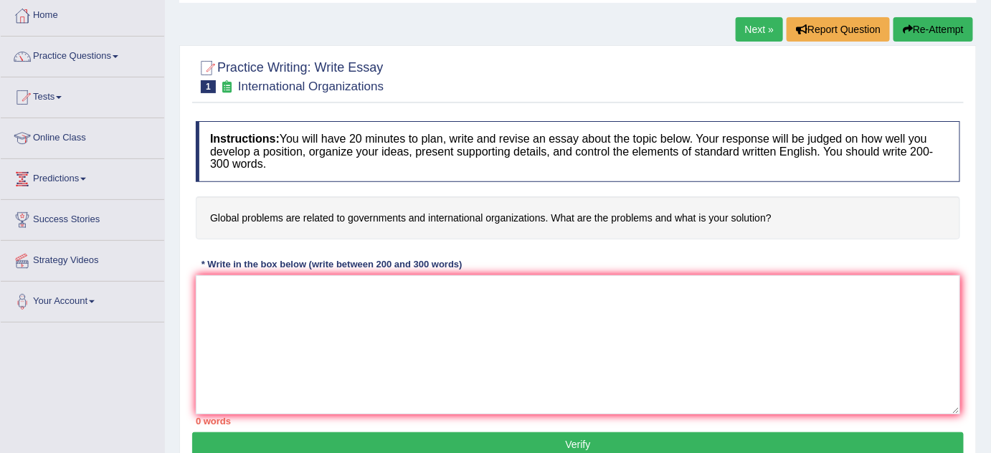
scroll to position [77, 0]
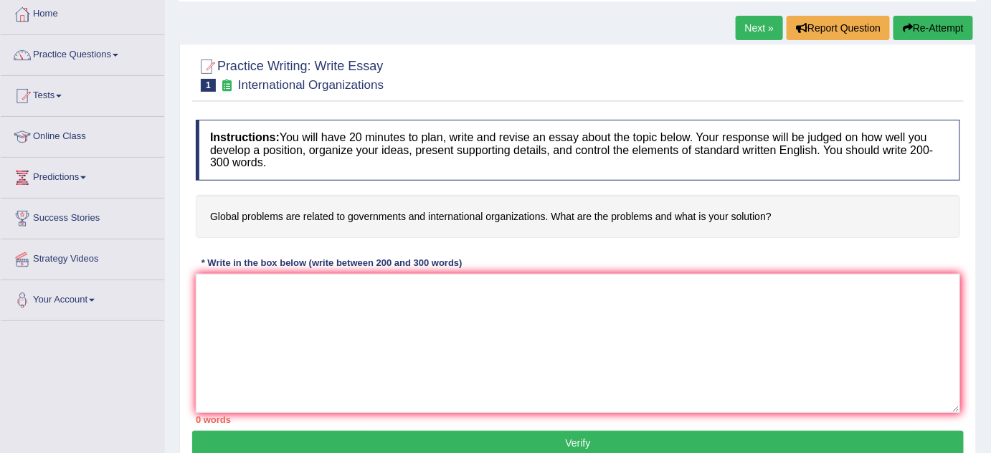
click at [749, 29] on link "Next »" at bounding box center [759, 28] width 47 height 24
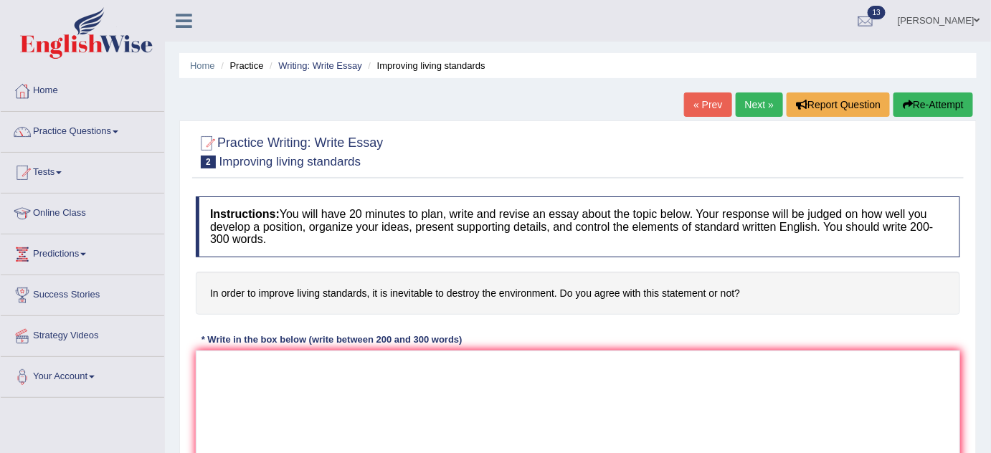
click at [734, 59] on ul "Home Practice Writing: Write Essay Improving living standards" at bounding box center [578, 65] width 798 height 25
click at [325, 63] on link "Writing: Write Essay" at bounding box center [320, 65] width 84 height 11
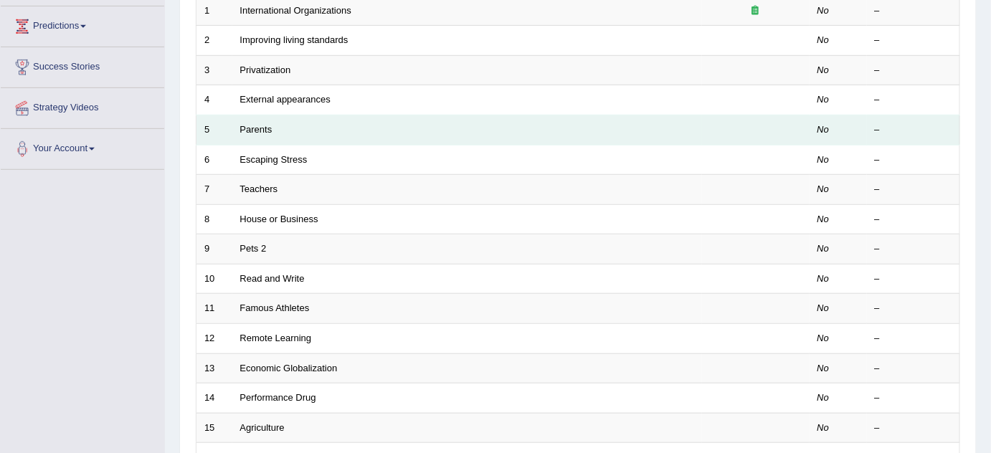
scroll to position [230, 0]
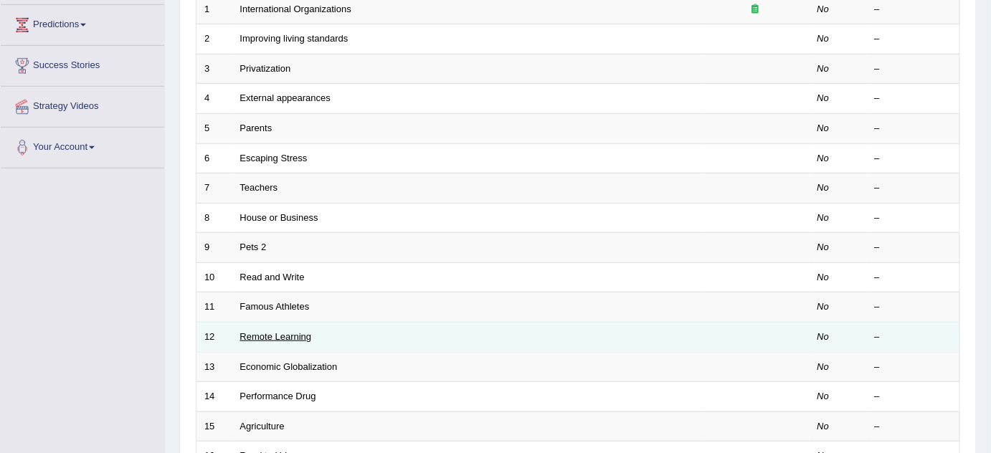
click at [271, 332] on link "Remote Learning" at bounding box center [276, 336] width 72 height 11
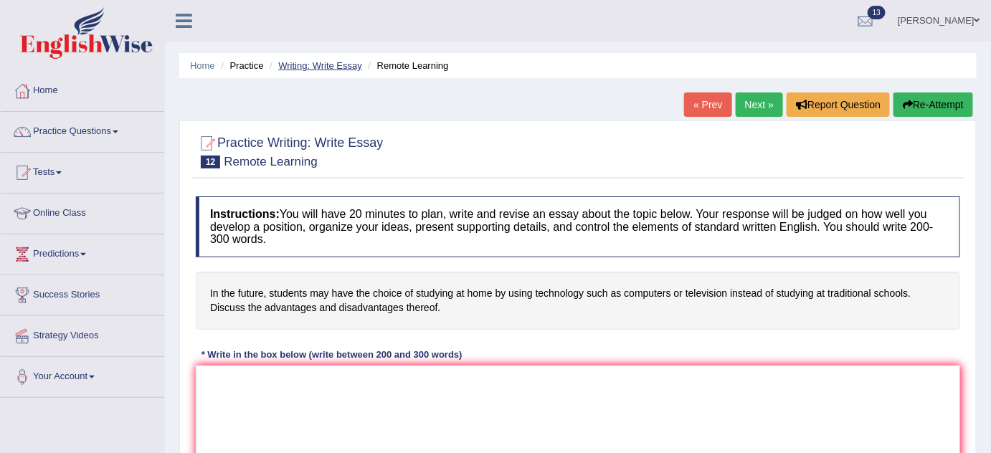
click at [348, 63] on link "Writing: Write Essay" at bounding box center [320, 65] width 84 height 11
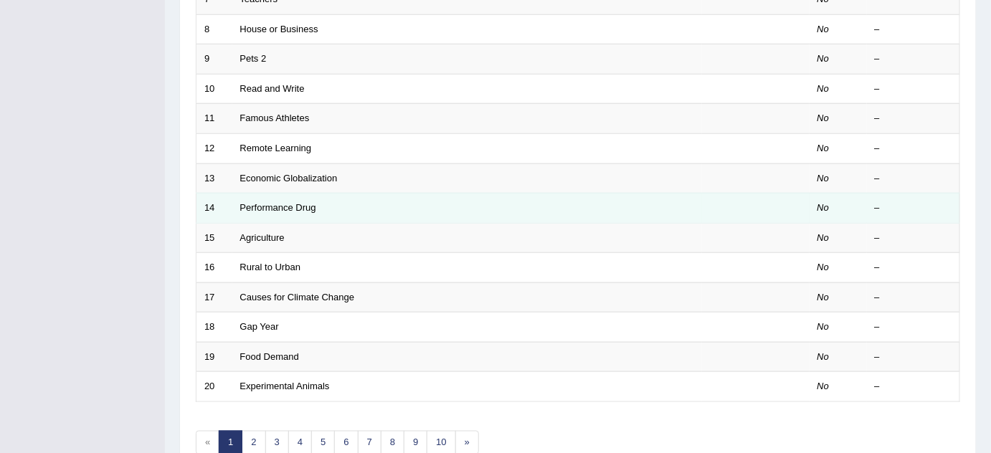
scroll to position [419, 0]
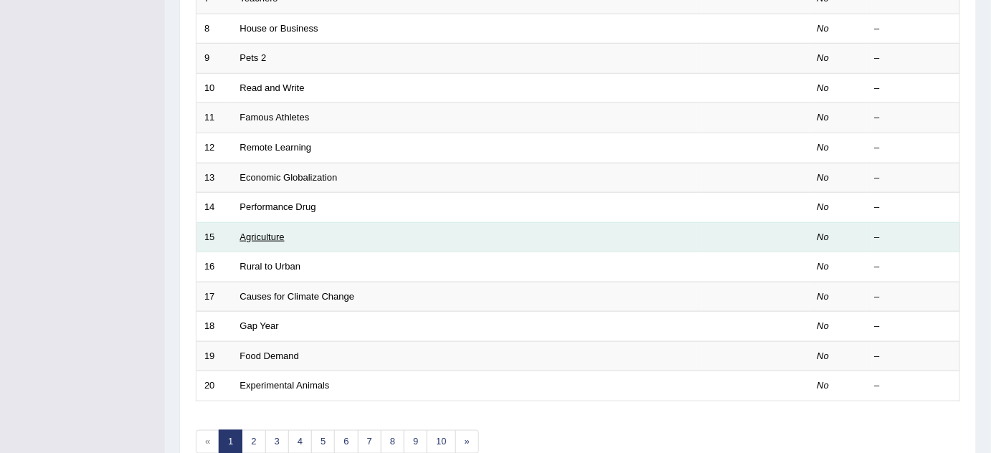
click at [272, 232] on link "Agriculture" at bounding box center [262, 237] width 44 height 11
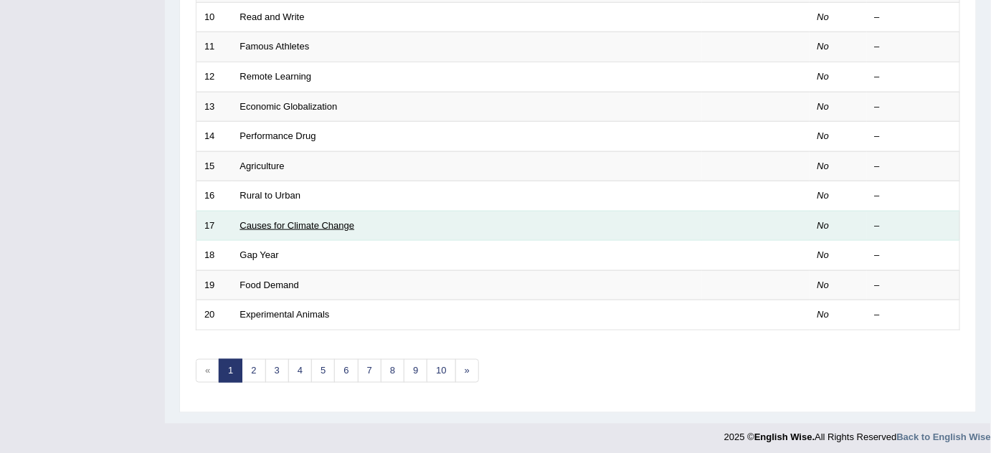
click at [310, 220] on link "Causes for Climate Change" at bounding box center [297, 225] width 115 height 11
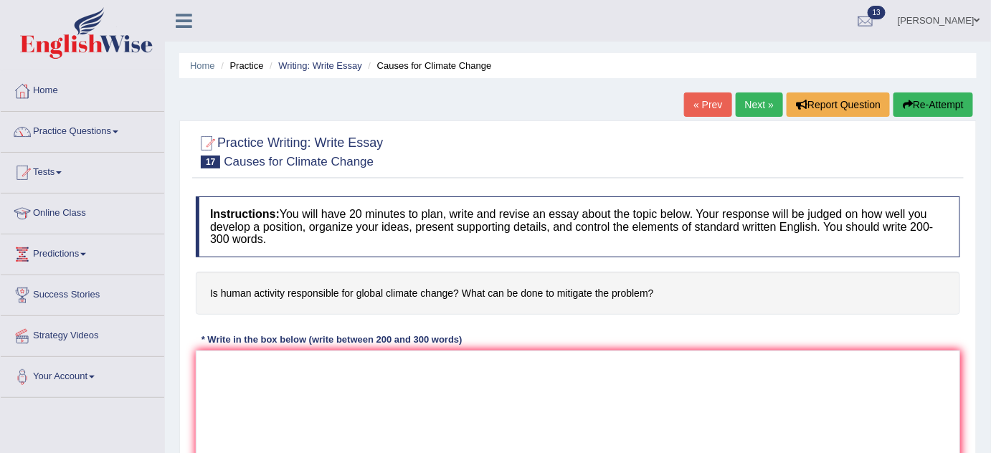
click at [752, 95] on link "Next »" at bounding box center [759, 105] width 47 height 24
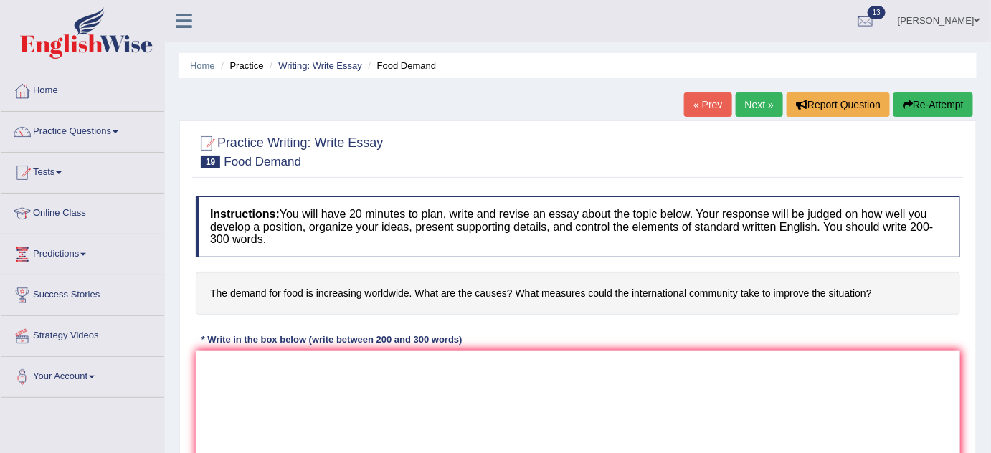
click at [750, 103] on link "Next »" at bounding box center [759, 105] width 47 height 24
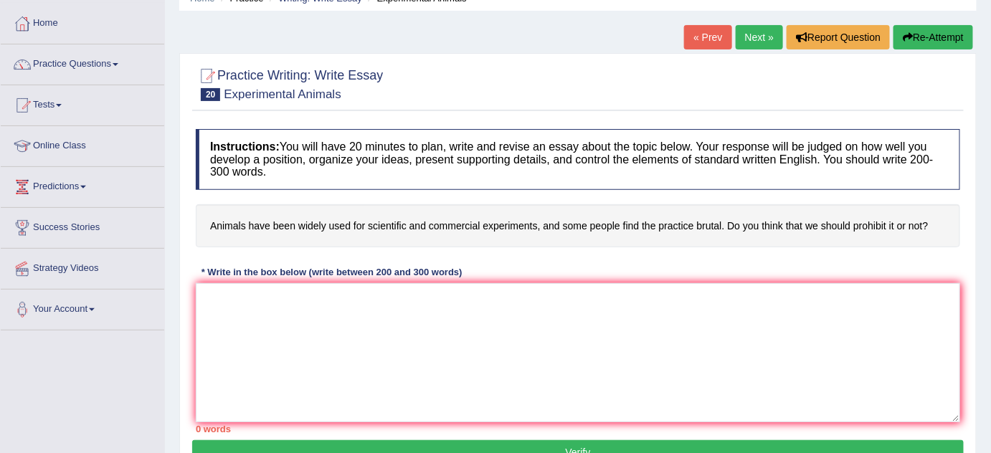
scroll to position [67, 0]
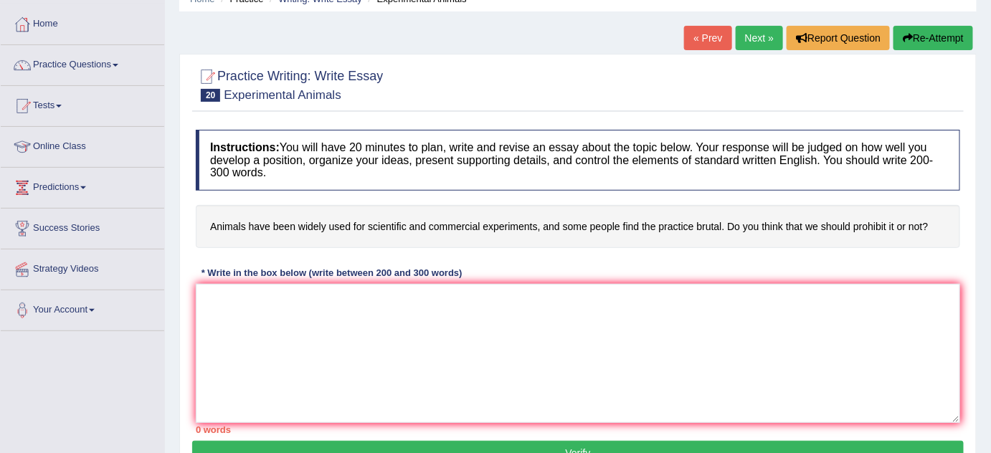
click at [749, 29] on link "Next »" at bounding box center [759, 38] width 47 height 24
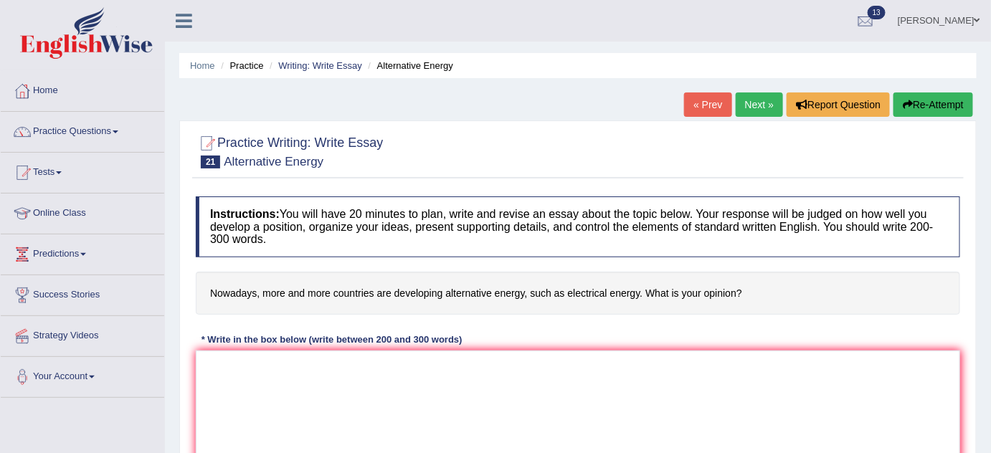
click at [953, 22] on link "Prathima Singh" at bounding box center [939, 18] width 104 height 37
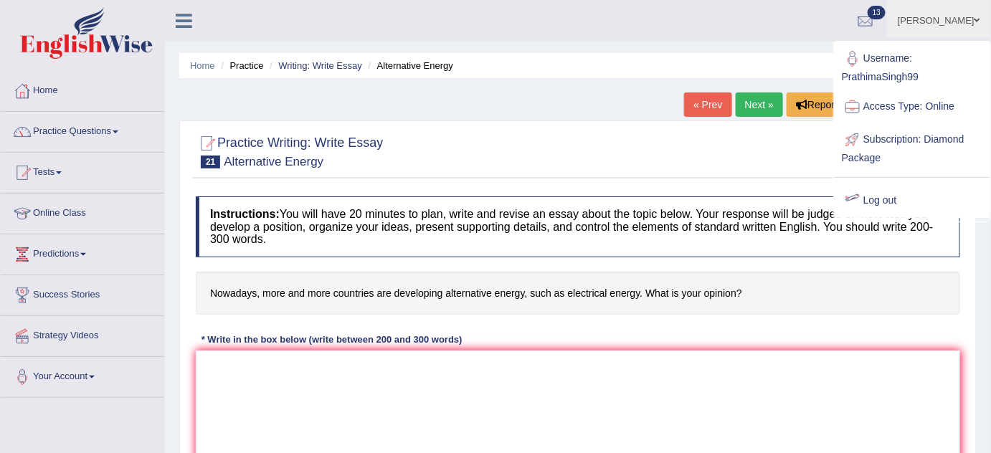
click at [881, 200] on link "Log out" at bounding box center [912, 200] width 155 height 33
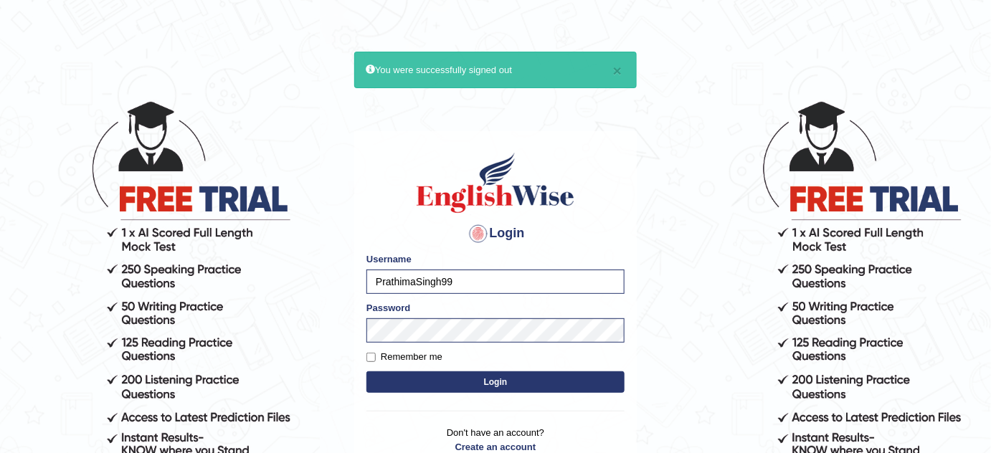
click at [549, 273] on input "PrathimaSingh99" at bounding box center [495, 282] width 258 height 24
type input "obehi00"
click at [538, 387] on button "Login" at bounding box center [495, 383] width 258 height 22
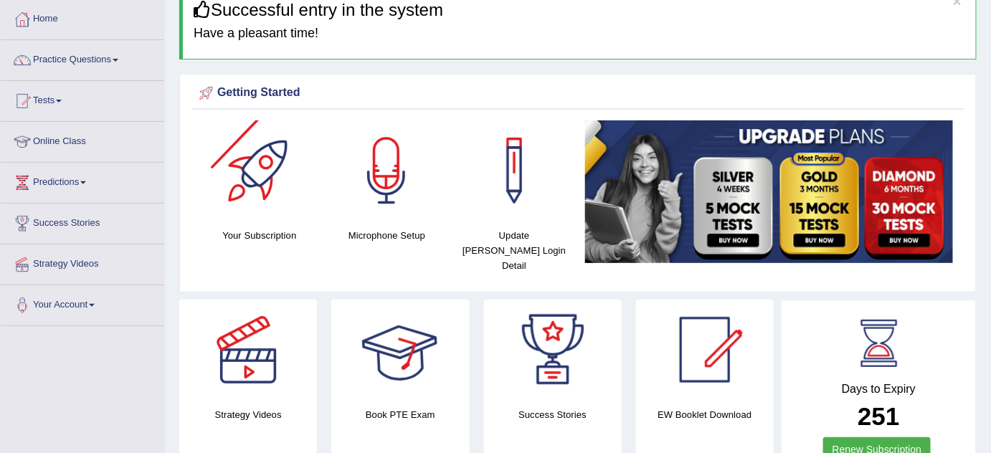
scroll to position [63, 0]
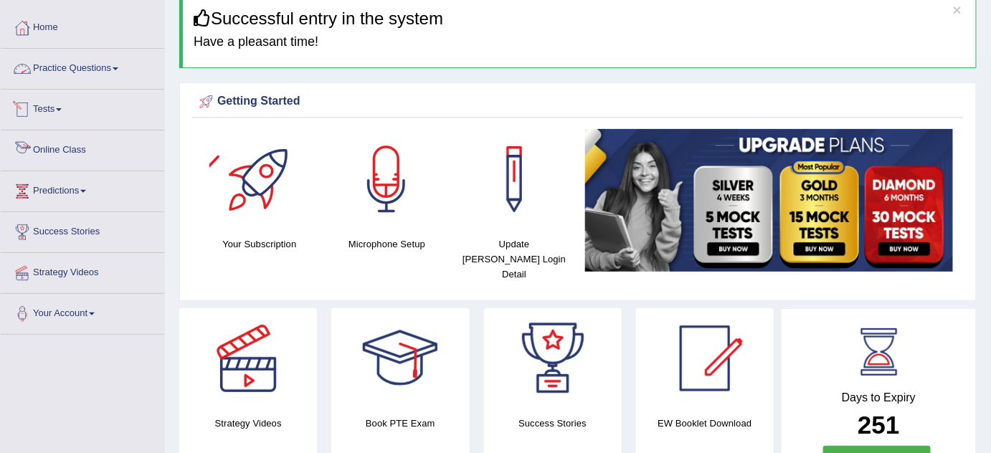
click at [111, 70] on link "Practice Questions" at bounding box center [83, 67] width 164 height 36
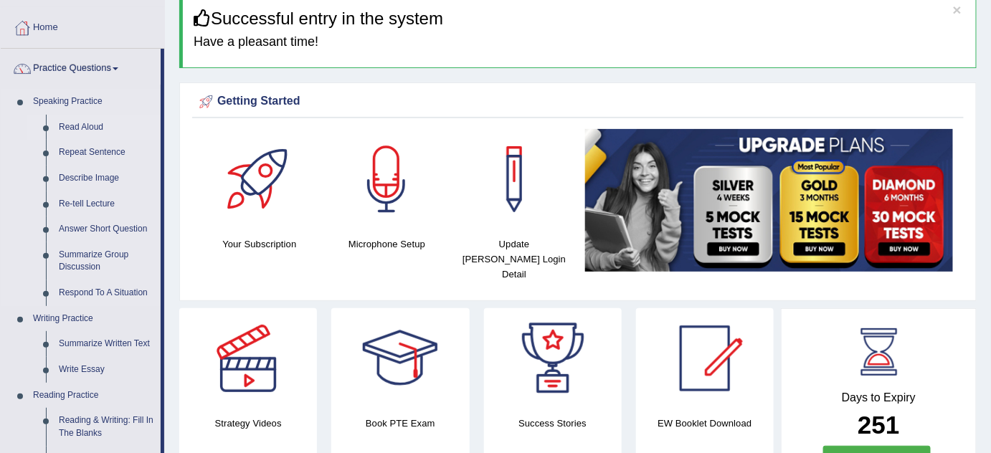
click at [100, 123] on link "Read Aloud" at bounding box center [106, 128] width 108 height 26
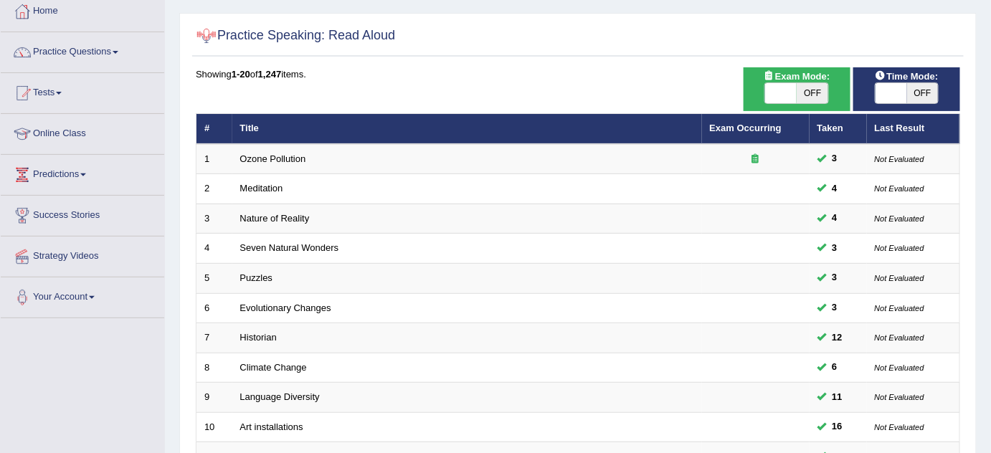
scroll to position [80, 0]
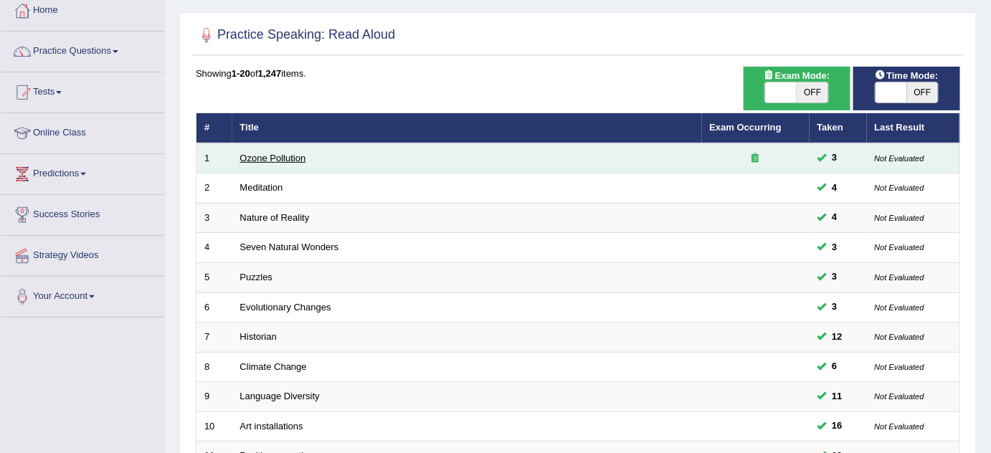
click at [287, 156] on link "Ozone Pollution" at bounding box center [273, 158] width 66 height 11
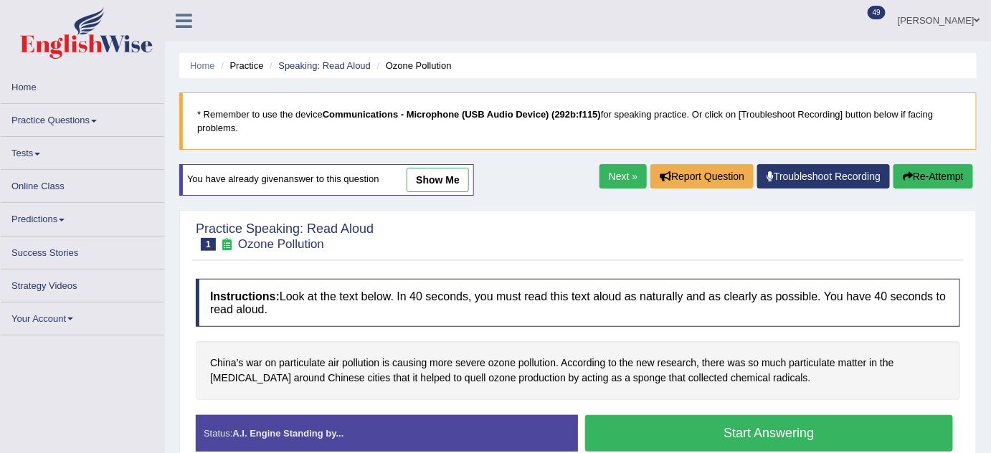
click at [438, 173] on link "show me" at bounding box center [438, 180] width 62 height 24
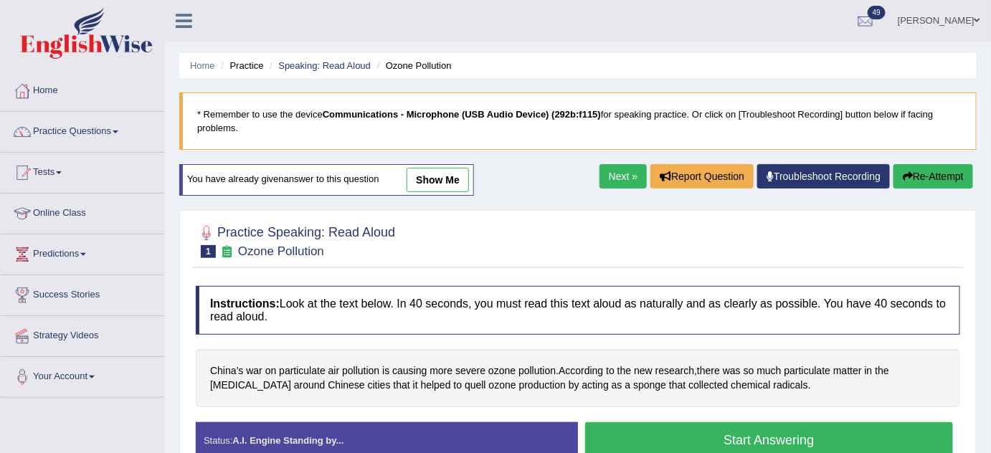
click at [446, 177] on link "show me" at bounding box center [438, 180] width 62 height 24
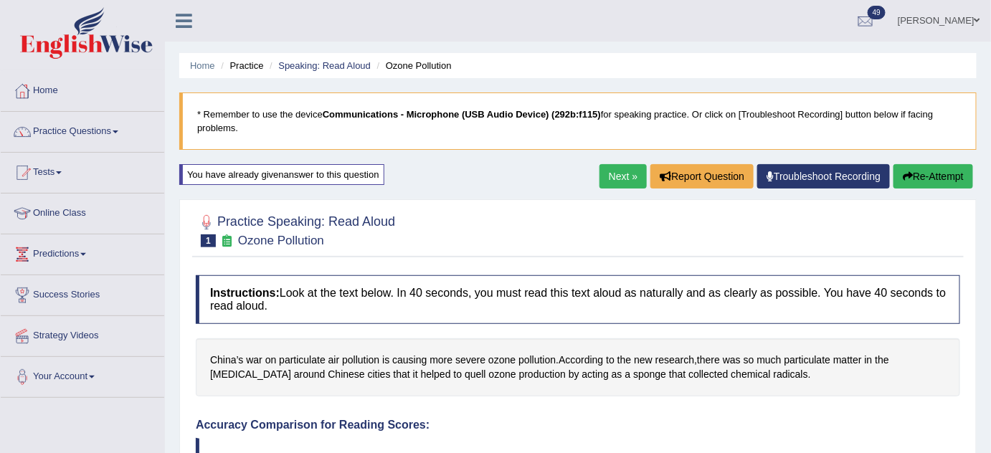
click at [606, 176] on link "Next »" at bounding box center [623, 176] width 47 height 24
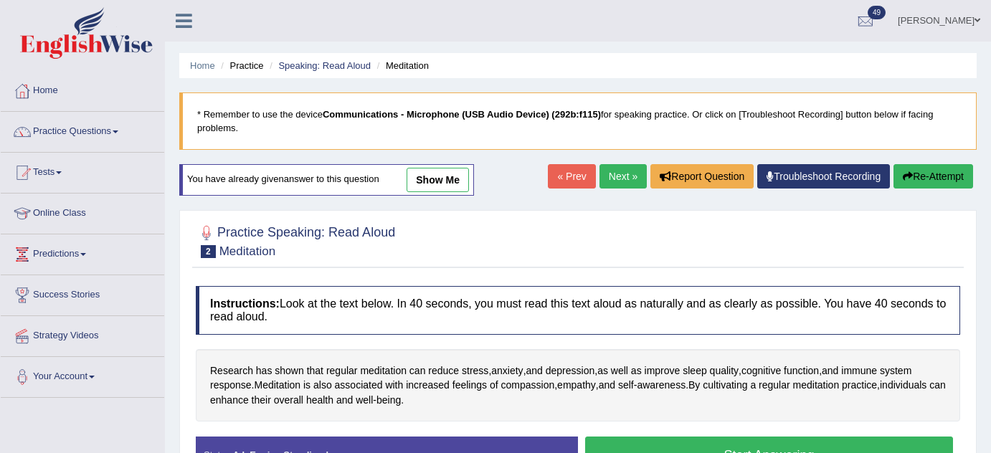
scroll to position [32, 0]
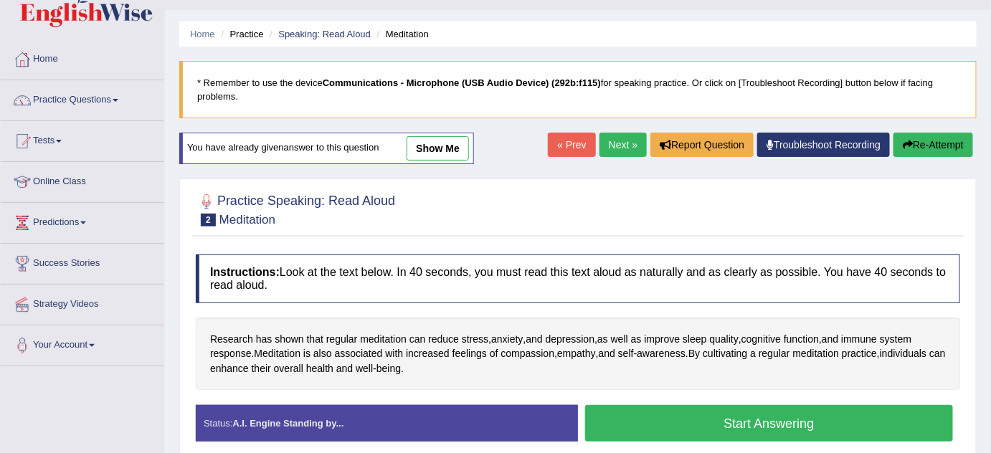
click at [440, 146] on link "show me" at bounding box center [438, 148] width 62 height 24
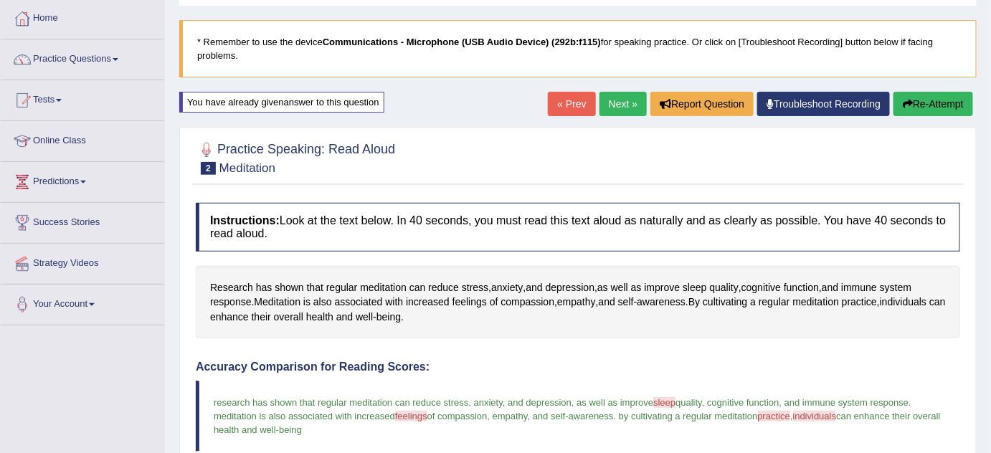
scroll to position [70, 0]
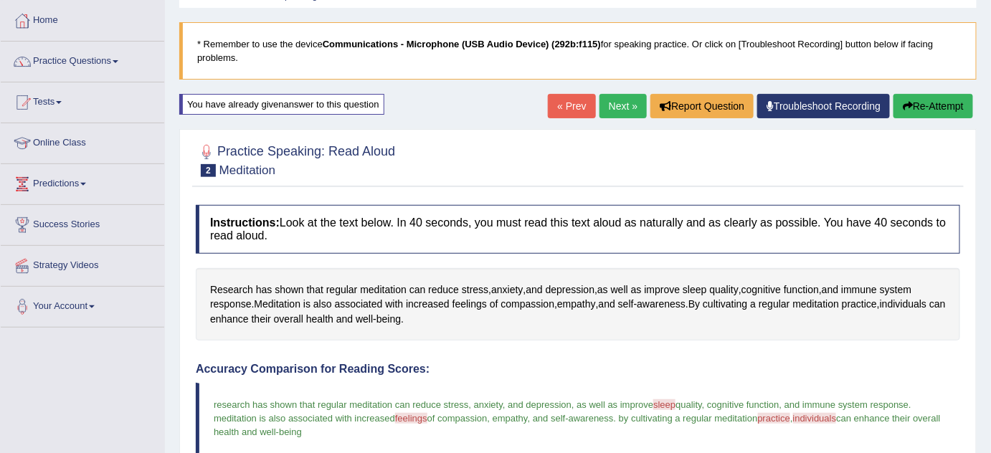
click at [619, 103] on link "Next »" at bounding box center [623, 106] width 47 height 24
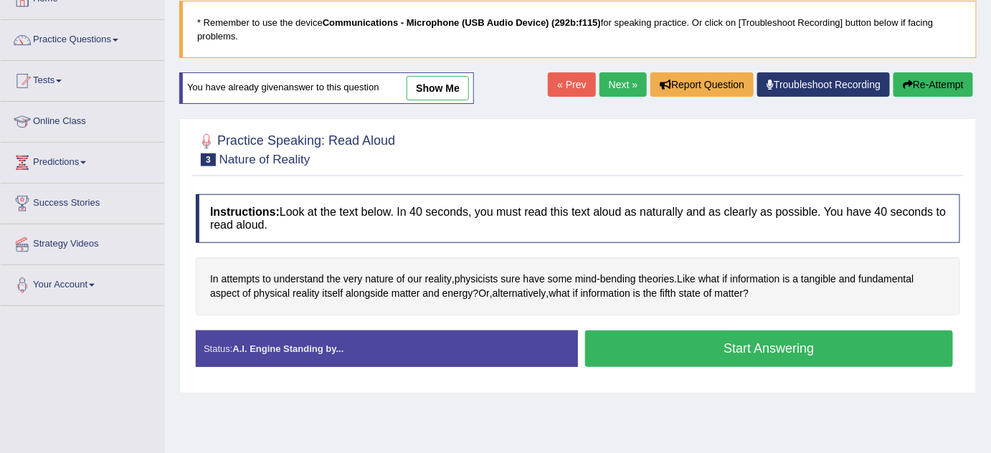
click at [428, 82] on link "show me" at bounding box center [438, 88] width 62 height 24
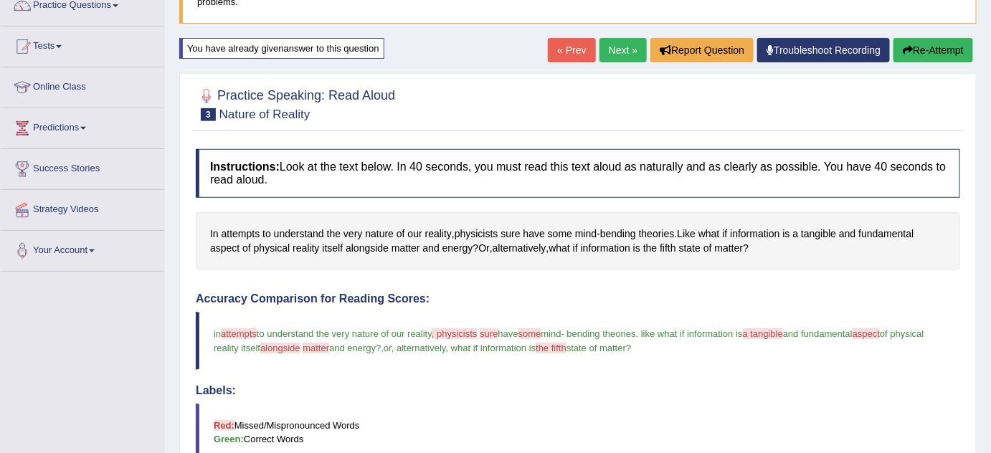
scroll to position [125, 0]
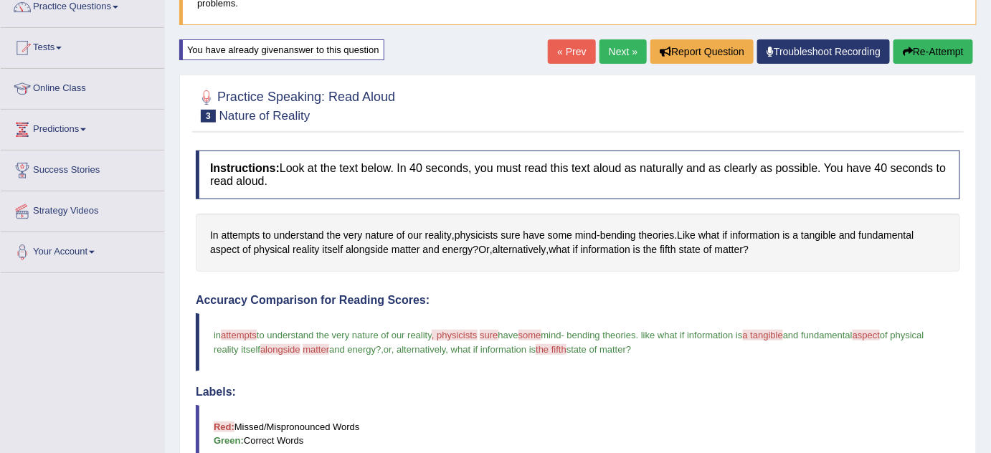
click at [615, 49] on link "Next »" at bounding box center [623, 51] width 47 height 24
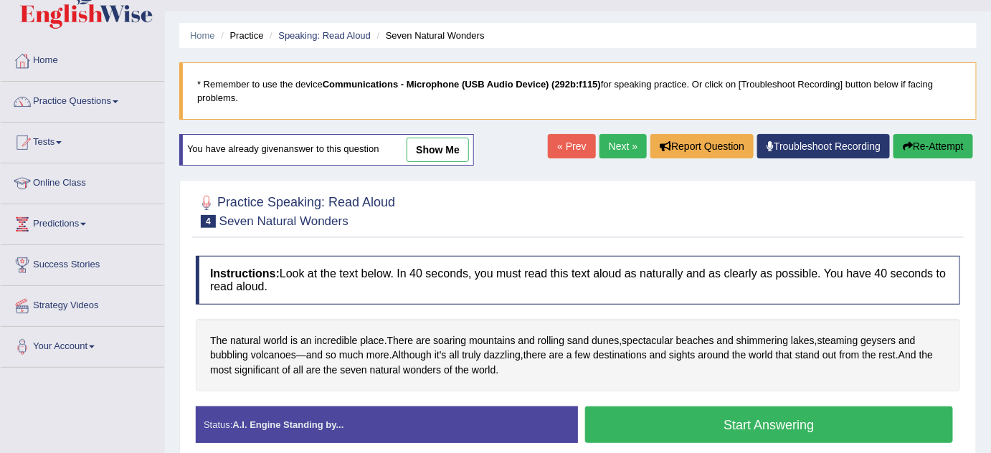
drag, startPoint x: 450, startPoint y: 129, endPoint x: 449, endPoint y: 141, distance: 12.3
click at [449, 141] on div "Home Practice Speaking: Read Aloud Seven Natural Wonders * Remember to use the …" at bounding box center [578, 328] width 826 height 717
click at [449, 141] on link "show me" at bounding box center [438, 150] width 62 height 24
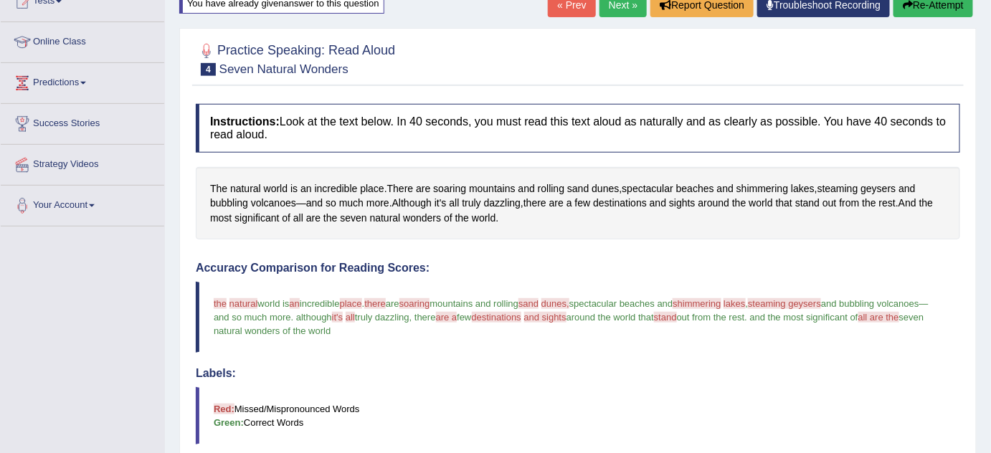
scroll to position [139, 0]
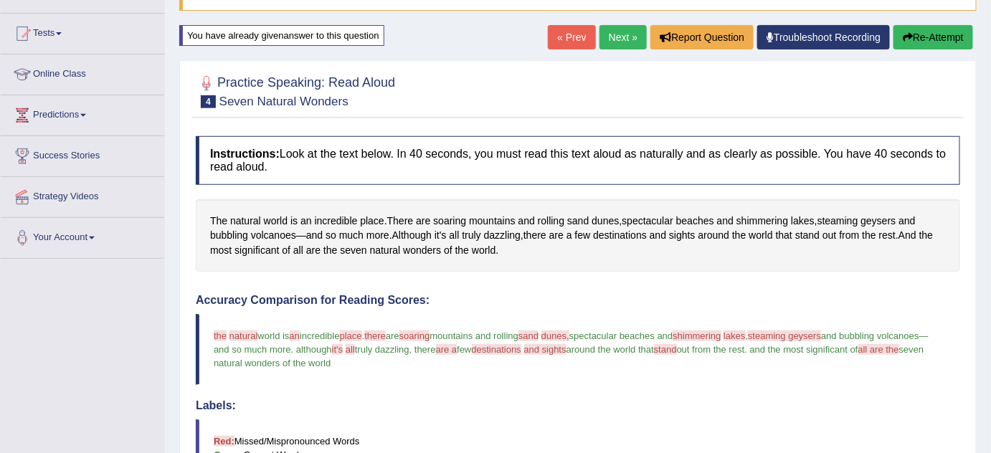
click at [929, 34] on button "Re-Attempt" at bounding box center [934, 37] width 80 height 24
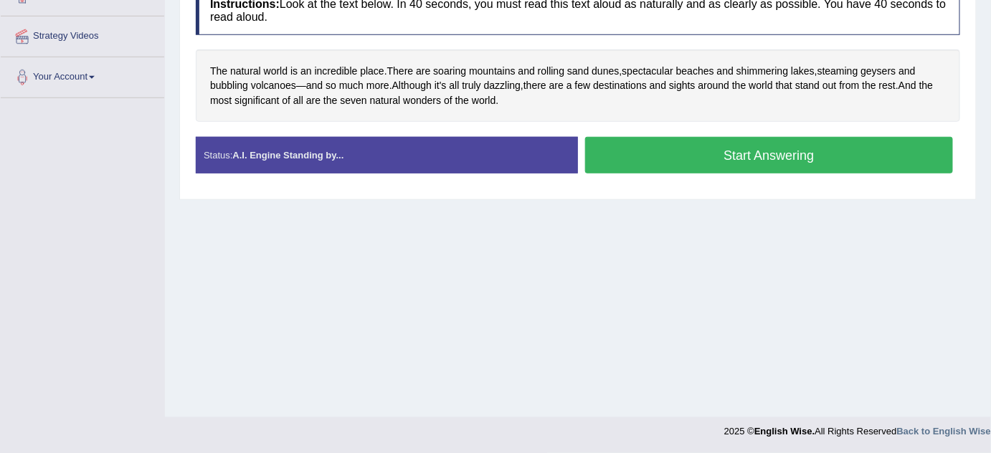
click at [762, 148] on button "Start Answering" at bounding box center [769, 155] width 368 height 37
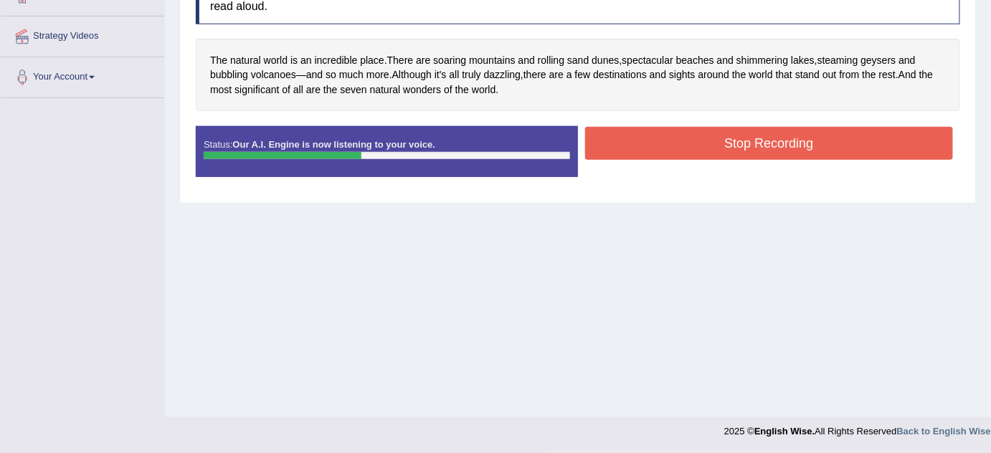
click at [762, 148] on button "Stop Recording" at bounding box center [769, 143] width 368 height 33
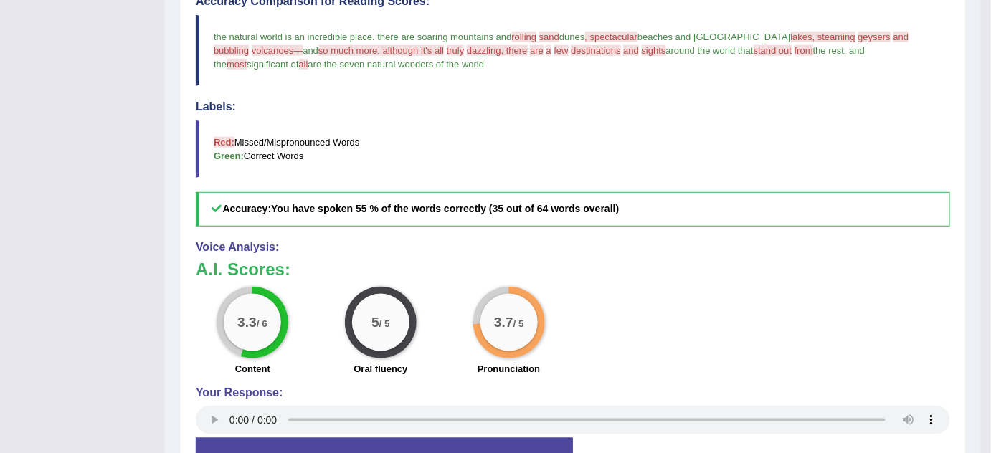
scroll to position [445, 0]
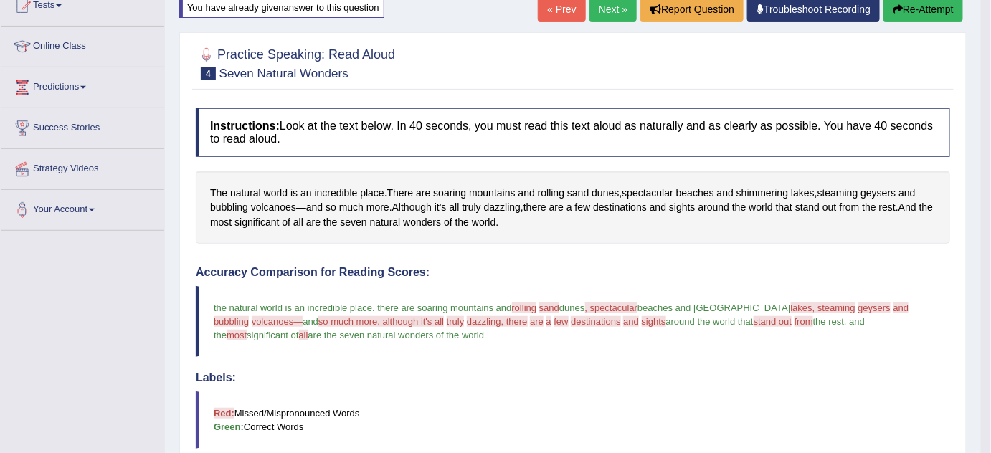
click at [822, 67] on div at bounding box center [573, 63] width 754 height 44
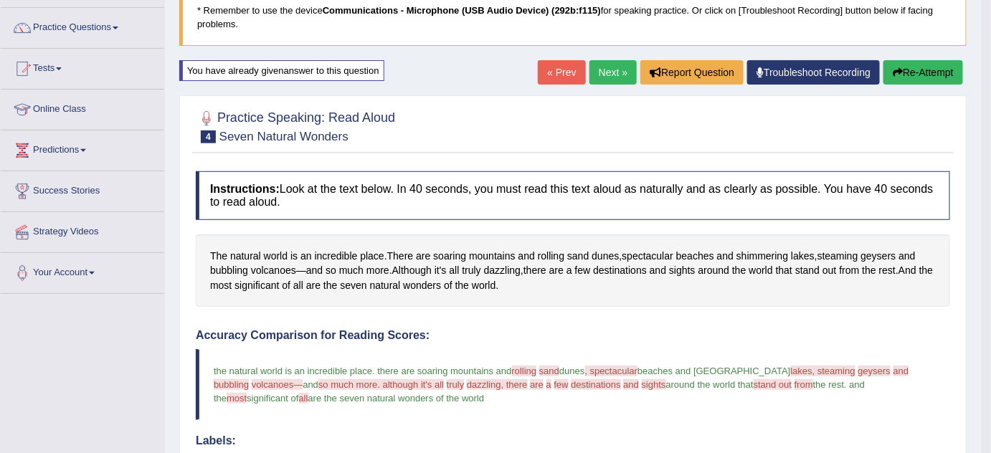
scroll to position [103, 0]
click at [913, 66] on button "Re-Attempt" at bounding box center [924, 73] width 80 height 24
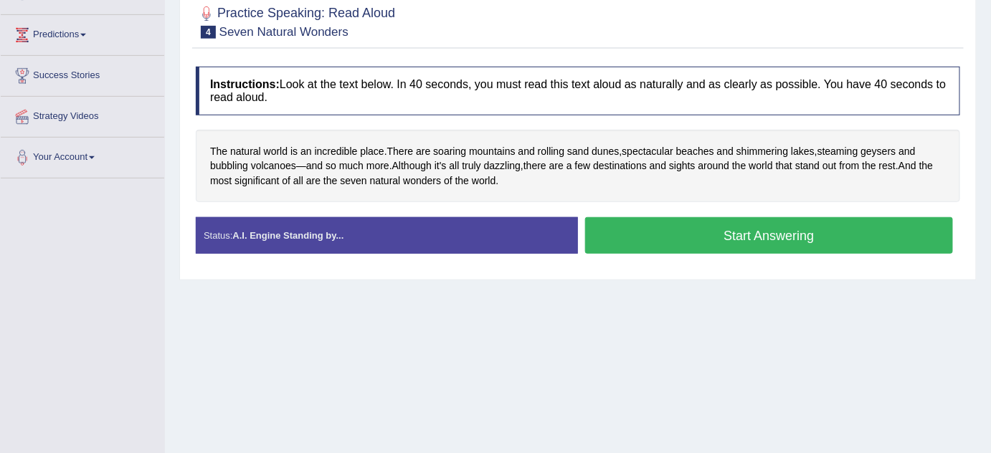
scroll to position [219, 0]
click at [740, 236] on button "Start Answering" at bounding box center [769, 235] width 368 height 37
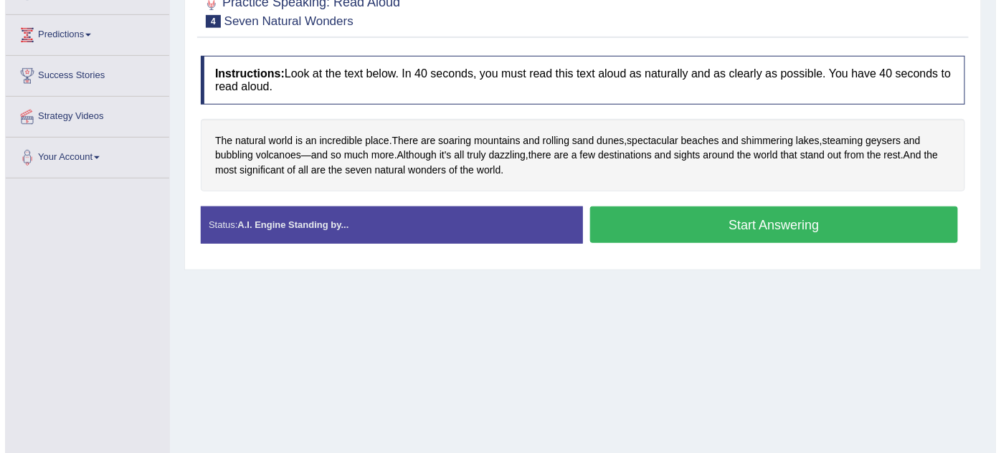
scroll to position [0, 0]
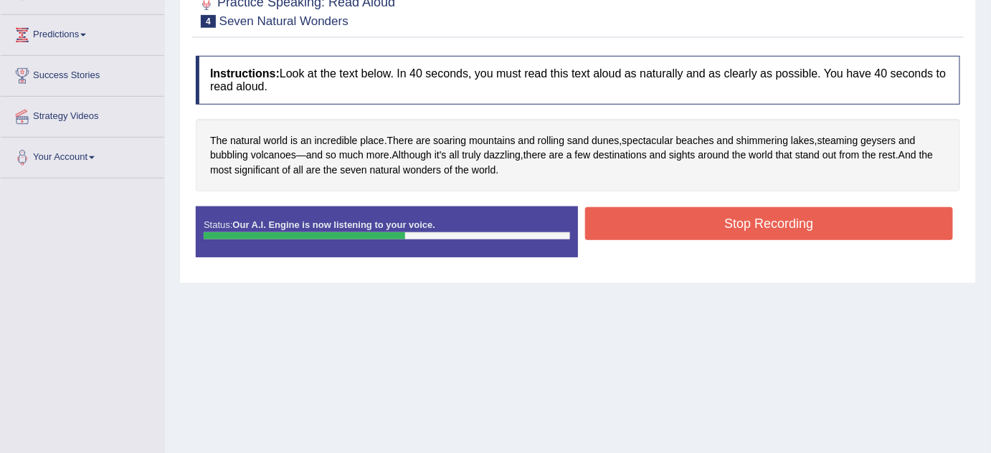
click at [749, 222] on button "Stop Recording" at bounding box center [769, 223] width 368 height 33
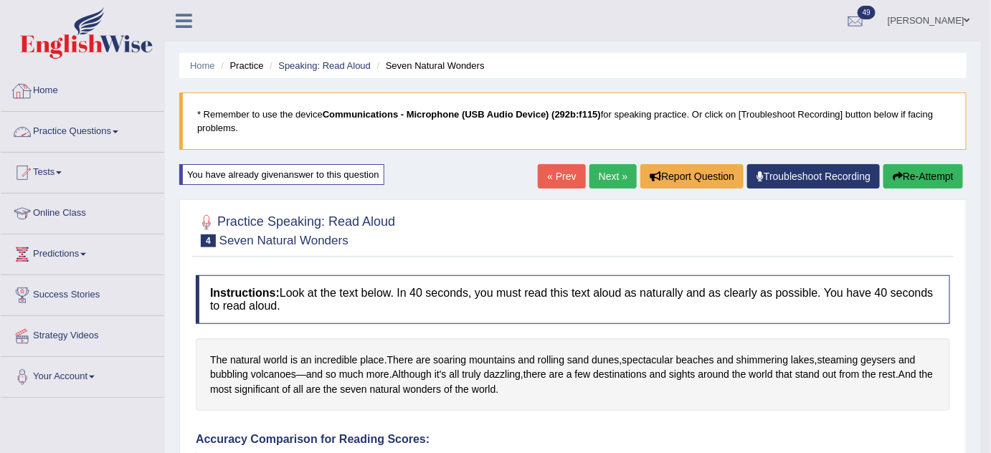
click at [118, 128] on link "Practice Questions" at bounding box center [83, 130] width 164 height 36
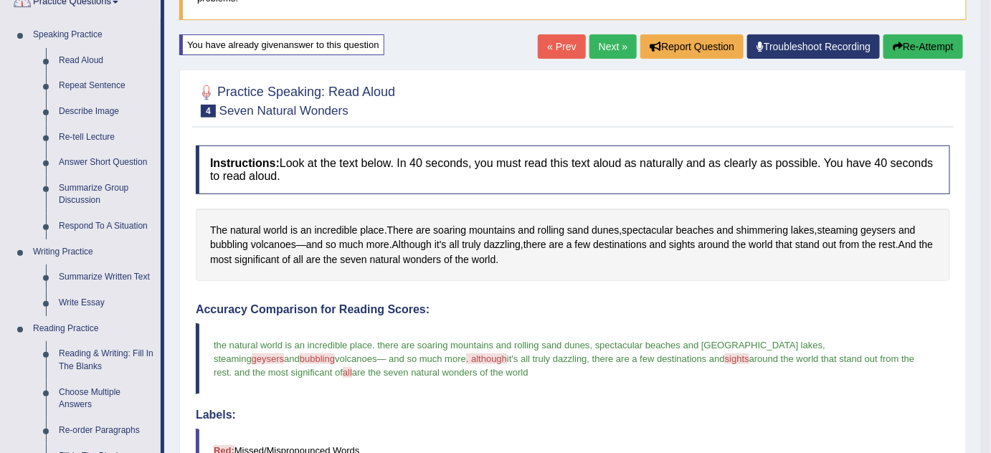
scroll to position [129, 0]
click at [103, 111] on link "Describe Image" at bounding box center [106, 113] width 108 height 26
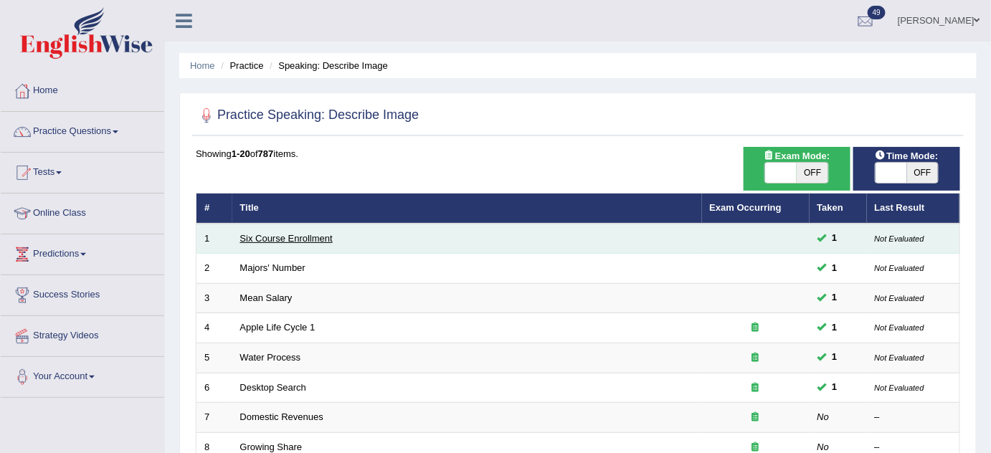
click at [319, 240] on link "Six Course Enrollment" at bounding box center [286, 238] width 93 height 11
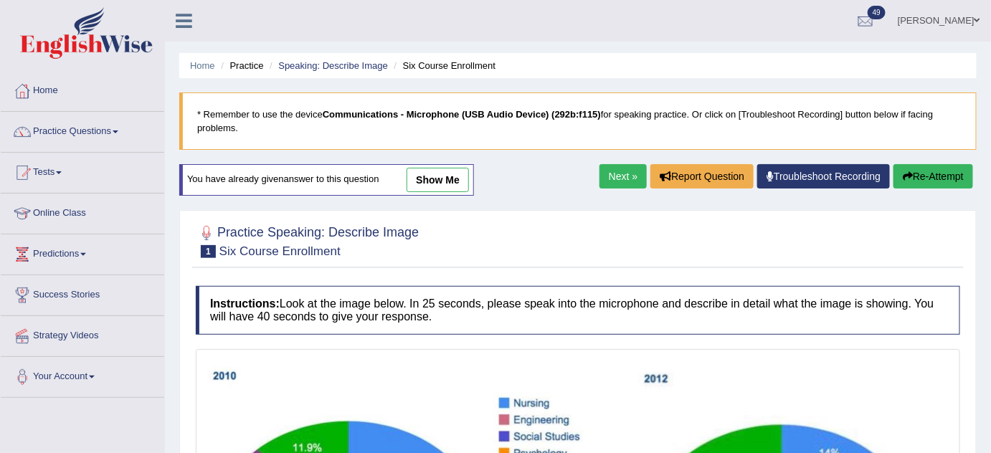
click at [620, 181] on link "Next »" at bounding box center [623, 176] width 47 height 24
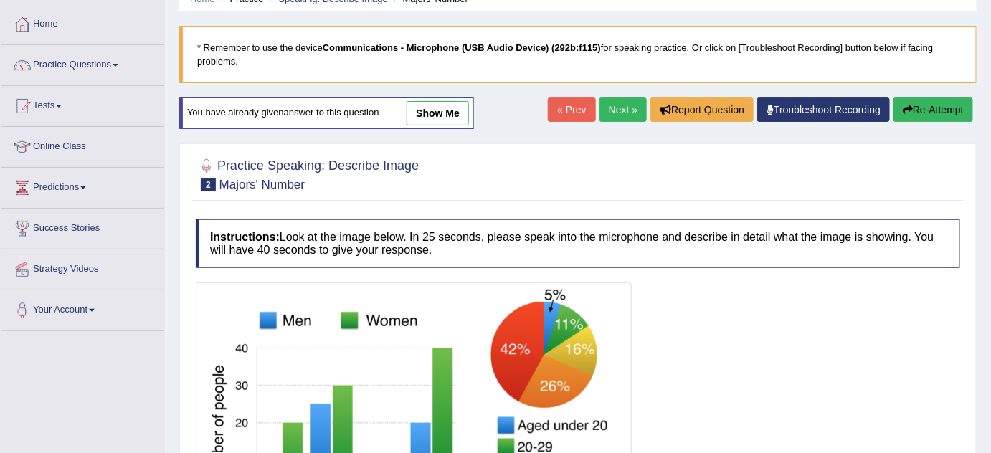
scroll to position [62, 0]
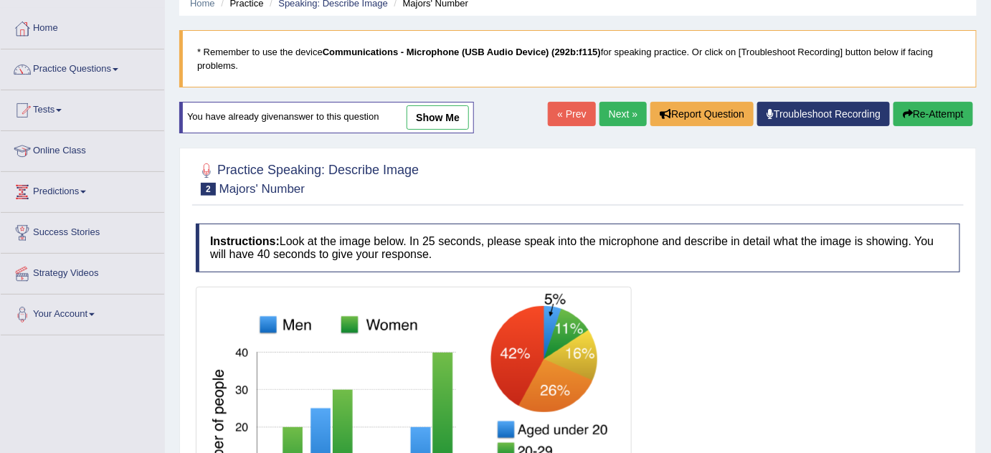
click at [606, 117] on link "Next »" at bounding box center [623, 114] width 47 height 24
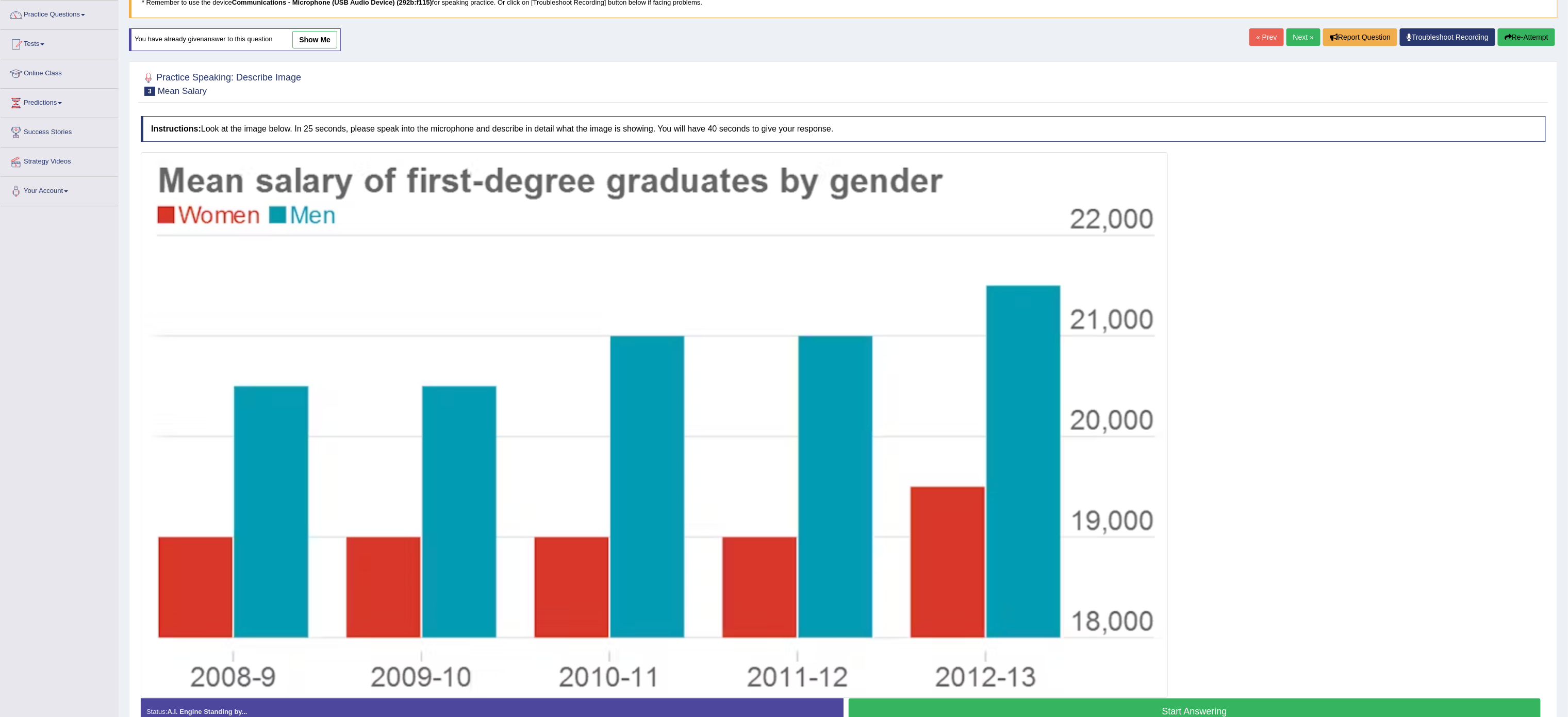
scroll to position [84, 0]
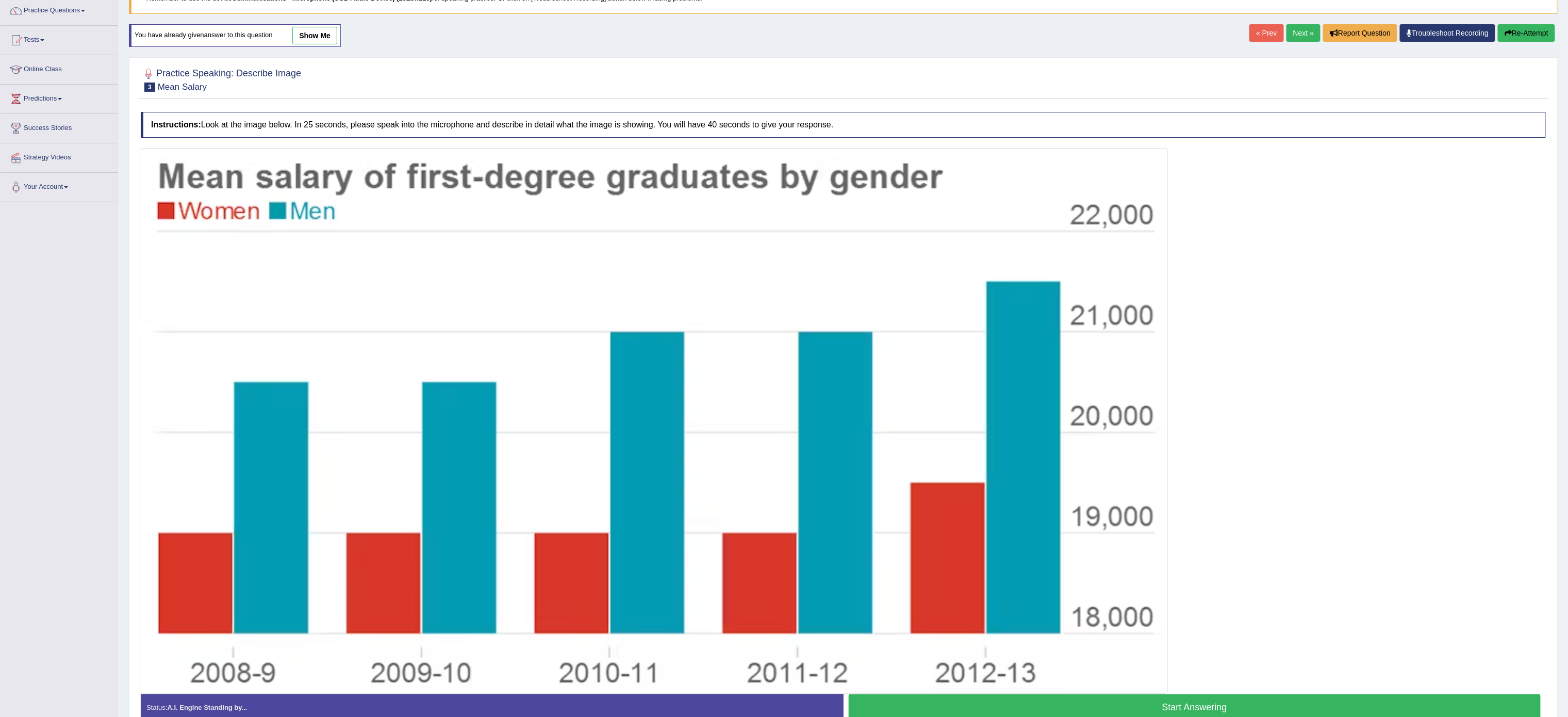
click at [712, 40] on link "Next »" at bounding box center [1303, 33] width 34 height 17
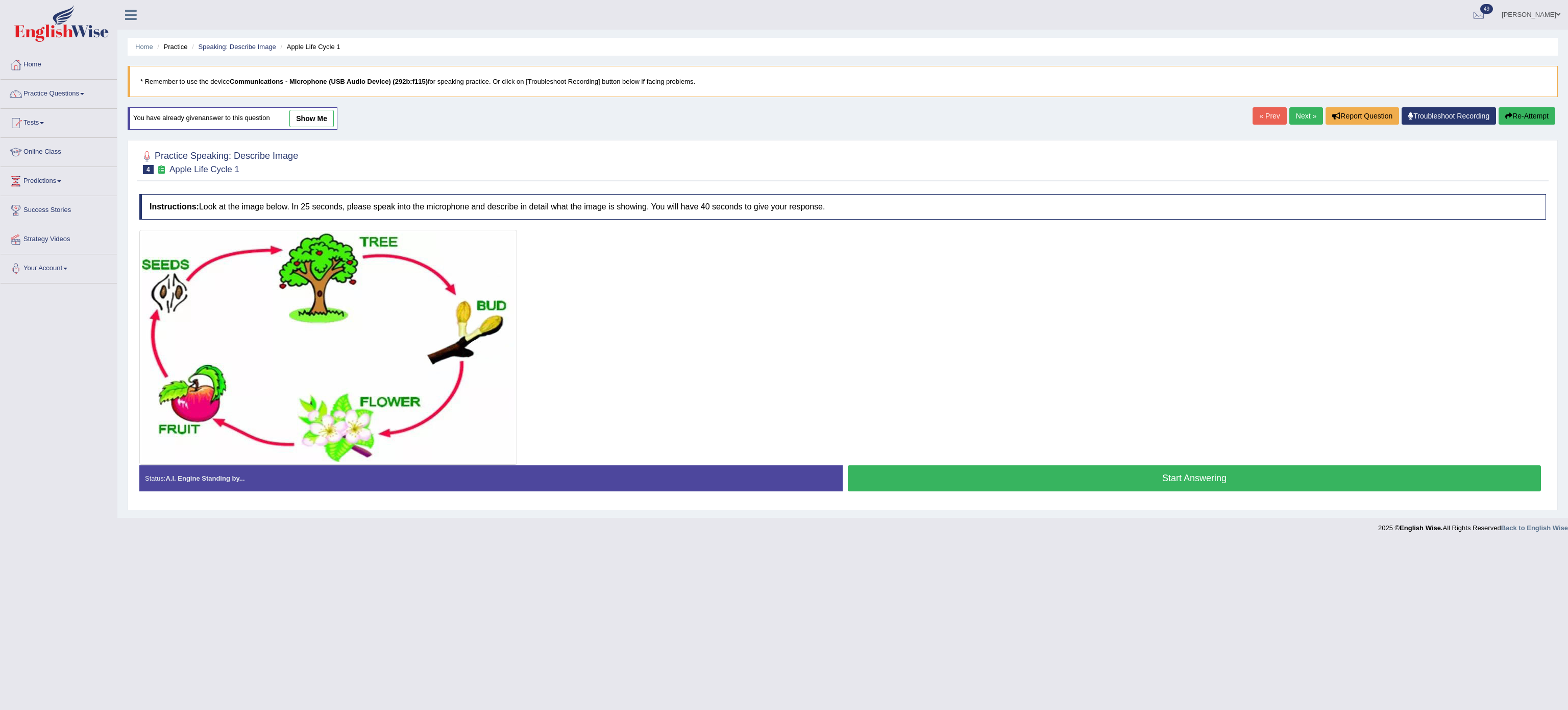
click at [1297, 118] on link "Next »" at bounding box center [1306, 116] width 33 height 17
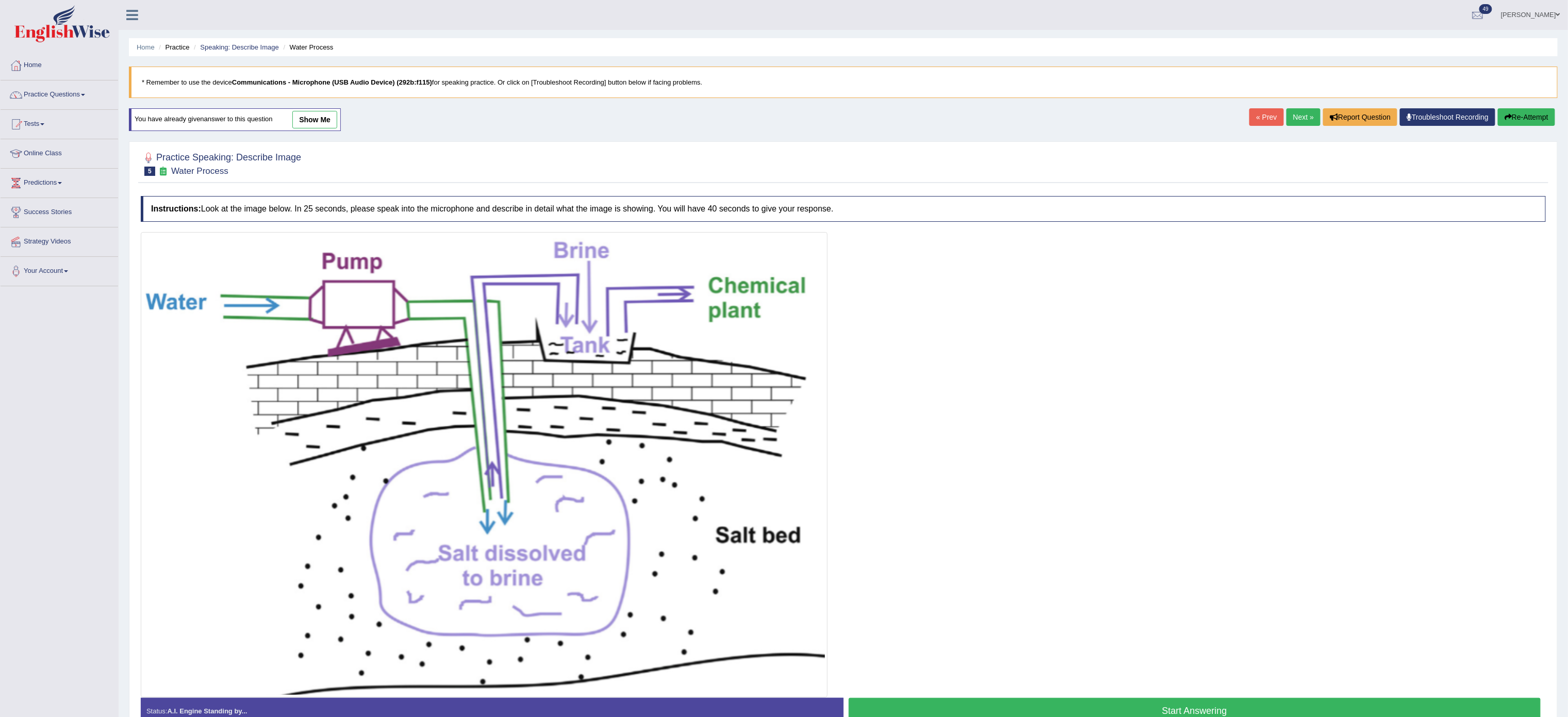
click at [1310, 119] on link "Next »" at bounding box center [1303, 117] width 34 height 17
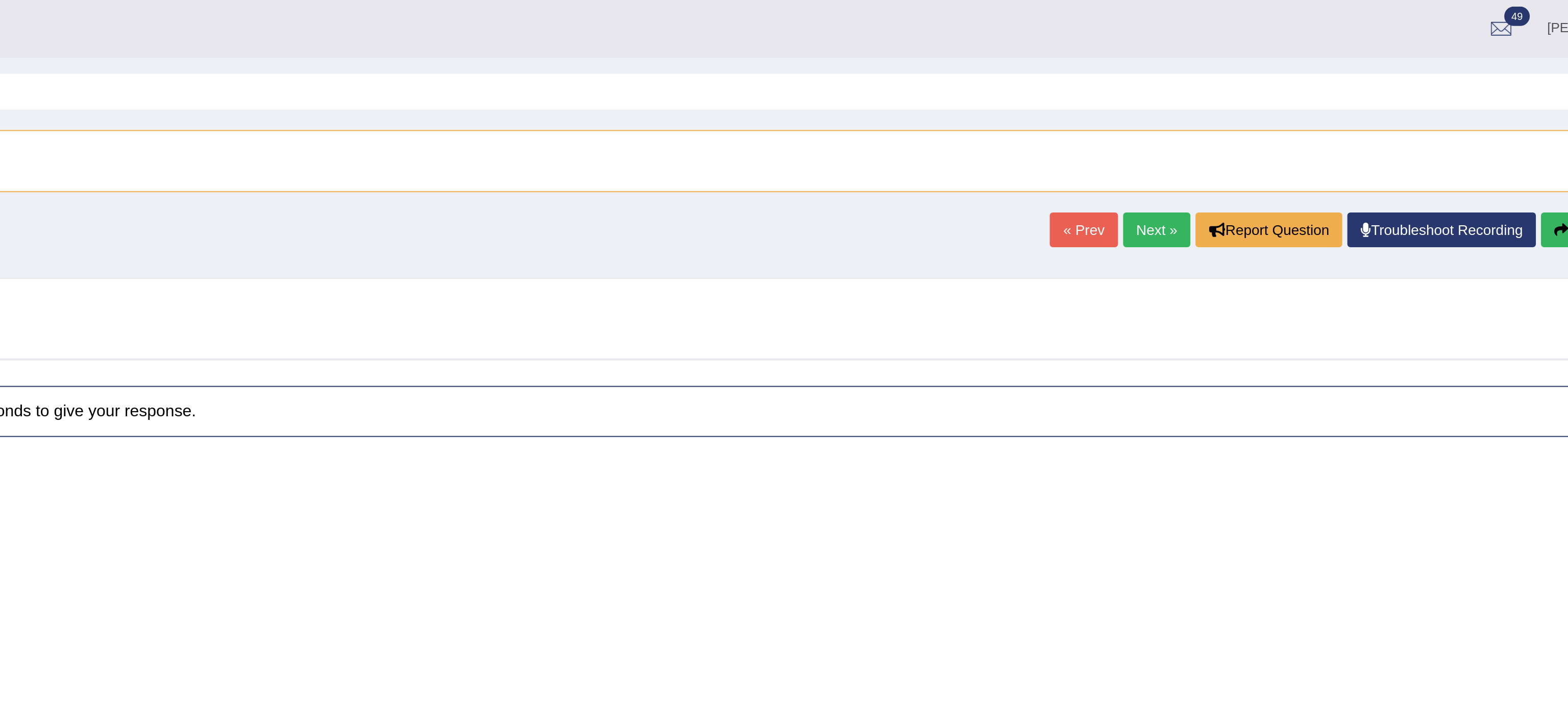
click at [1292, 127] on div "« Prev Next » Report Question Troubleshoot Recording Re-Attempt" at bounding box center [1405, 118] width 305 height 20
click at [1294, 123] on link "Next »" at bounding box center [1306, 116] width 33 height 17
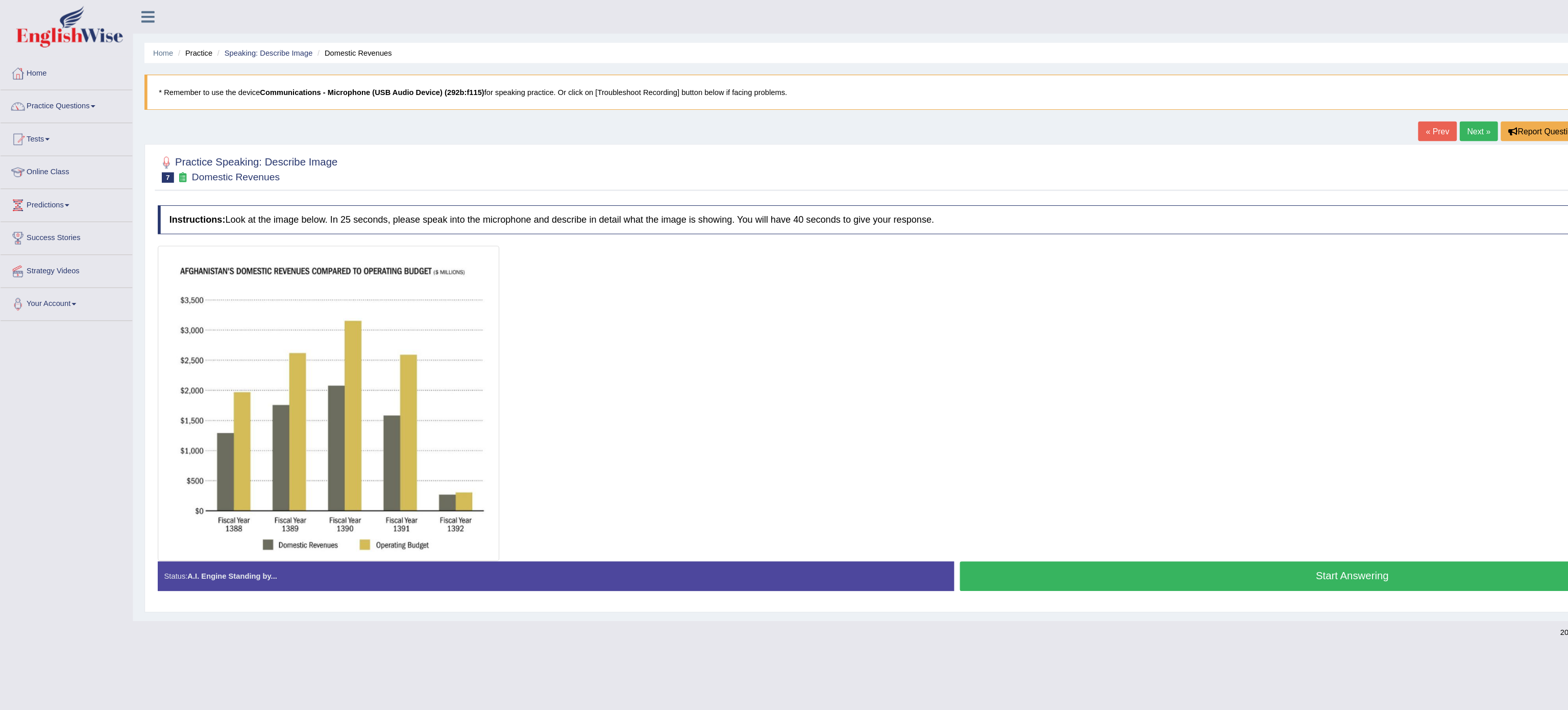
click at [1293, 111] on link "Next »" at bounding box center [1306, 116] width 33 height 17
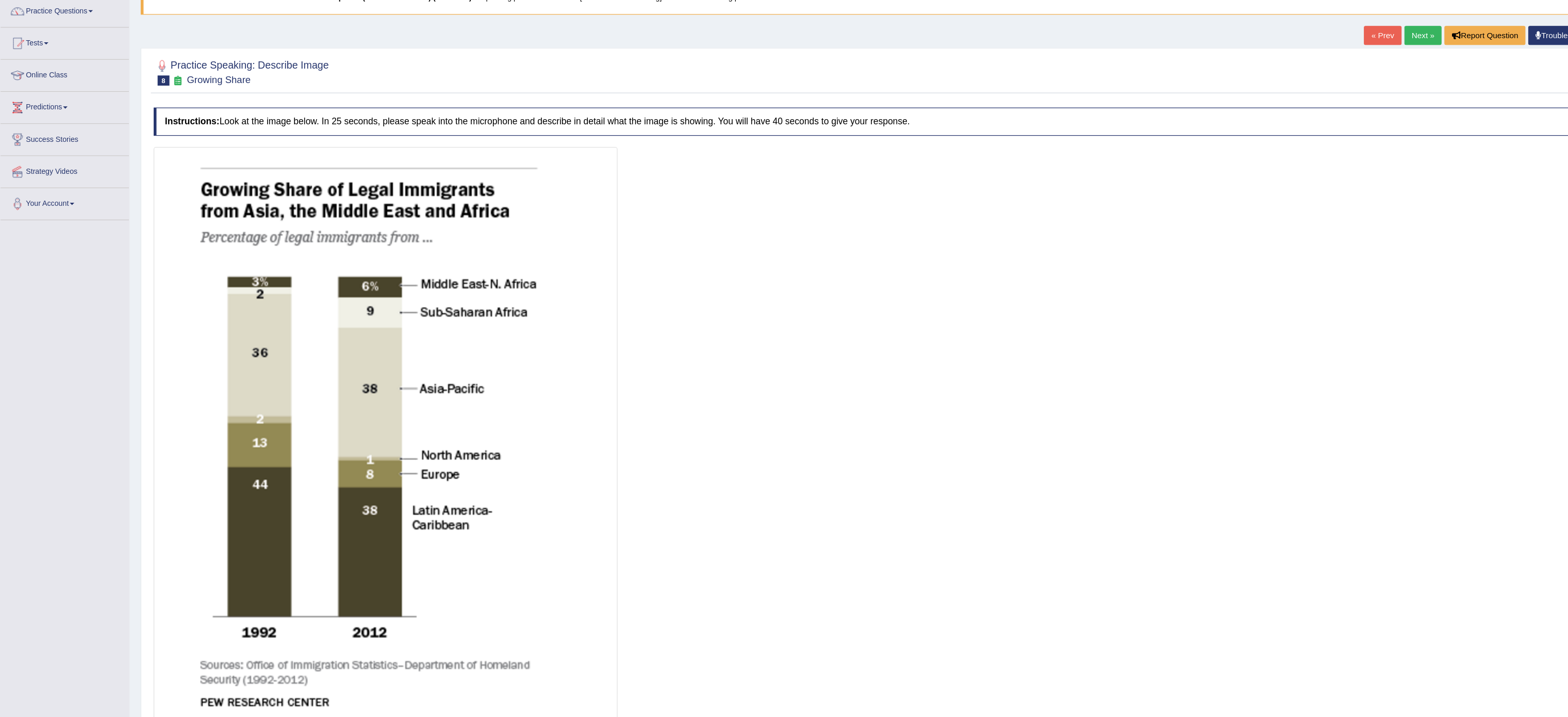
scroll to position [25, 0]
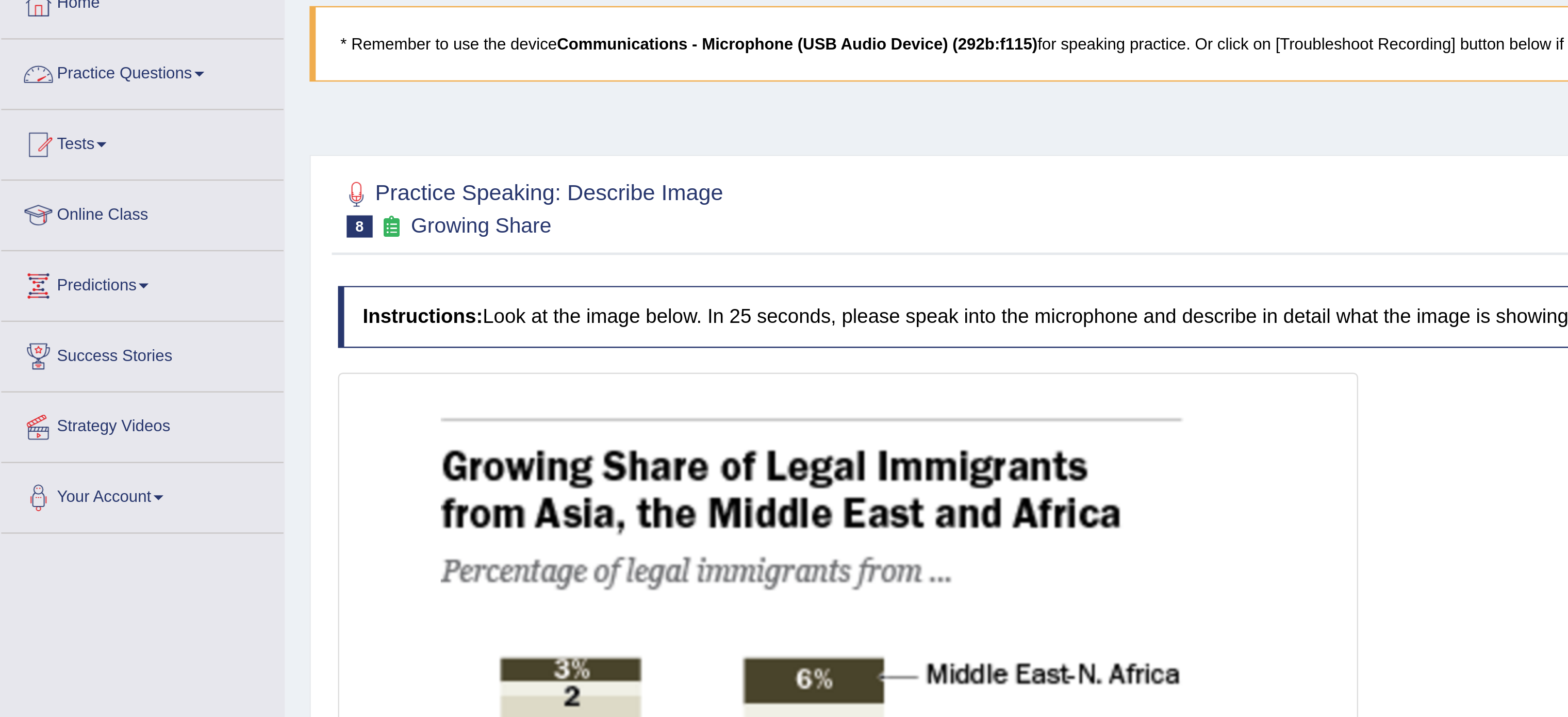
click at [82, 65] on link "Practice Questions" at bounding box center [60, 68] width 118 height 26
